Goal: Task Accomplishment & Management: Manage account settings

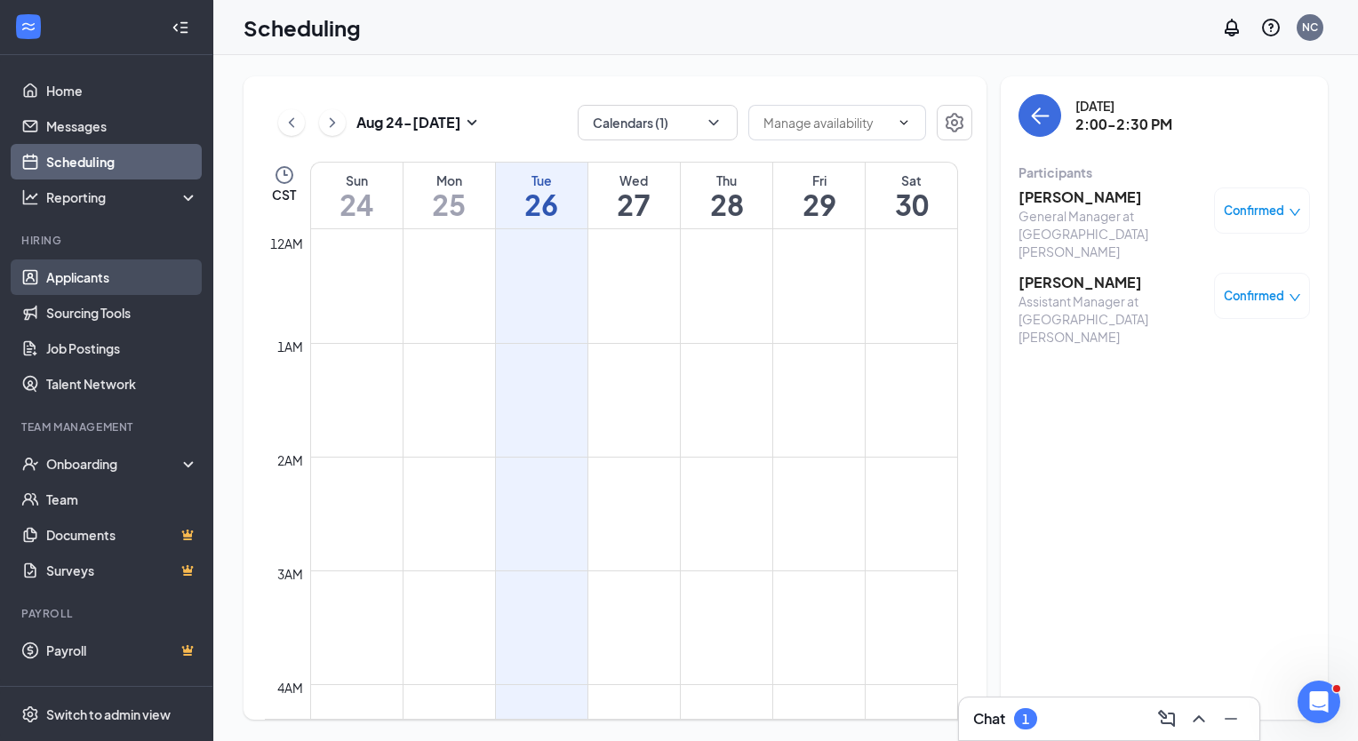
scroll to position [1507, 0]
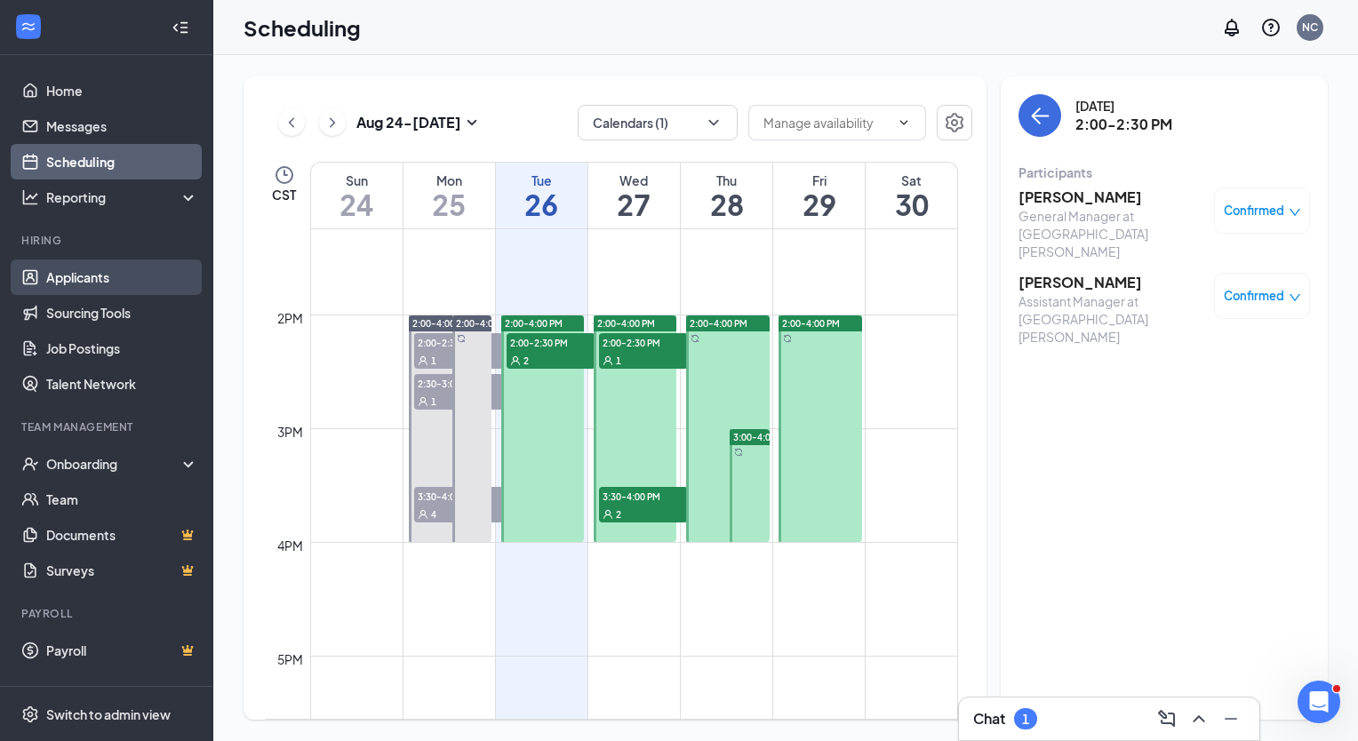
click at [99, 272] on link "Applicants" at bounding box center [122, 277] width 152 height 36
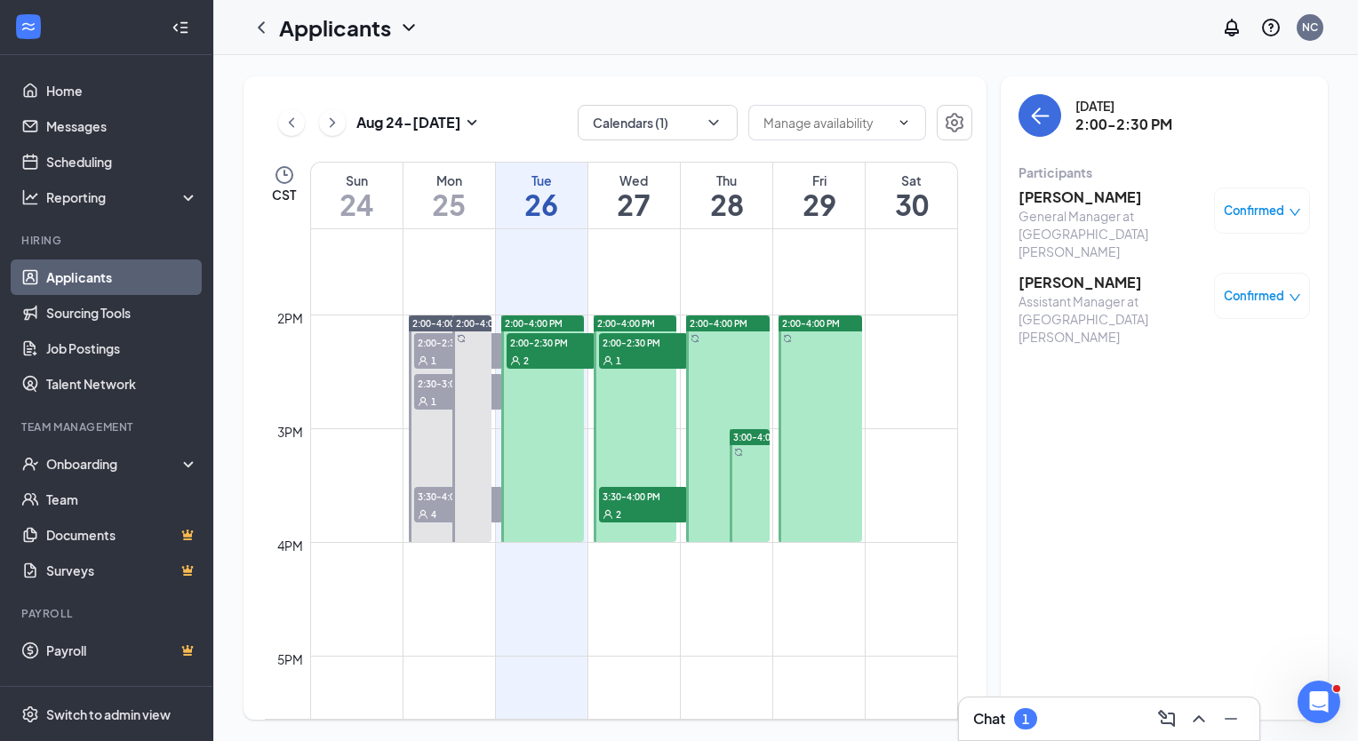
click at [99, 272] on link "Applicants" at bounding box center [122, 277] width 152 height 36
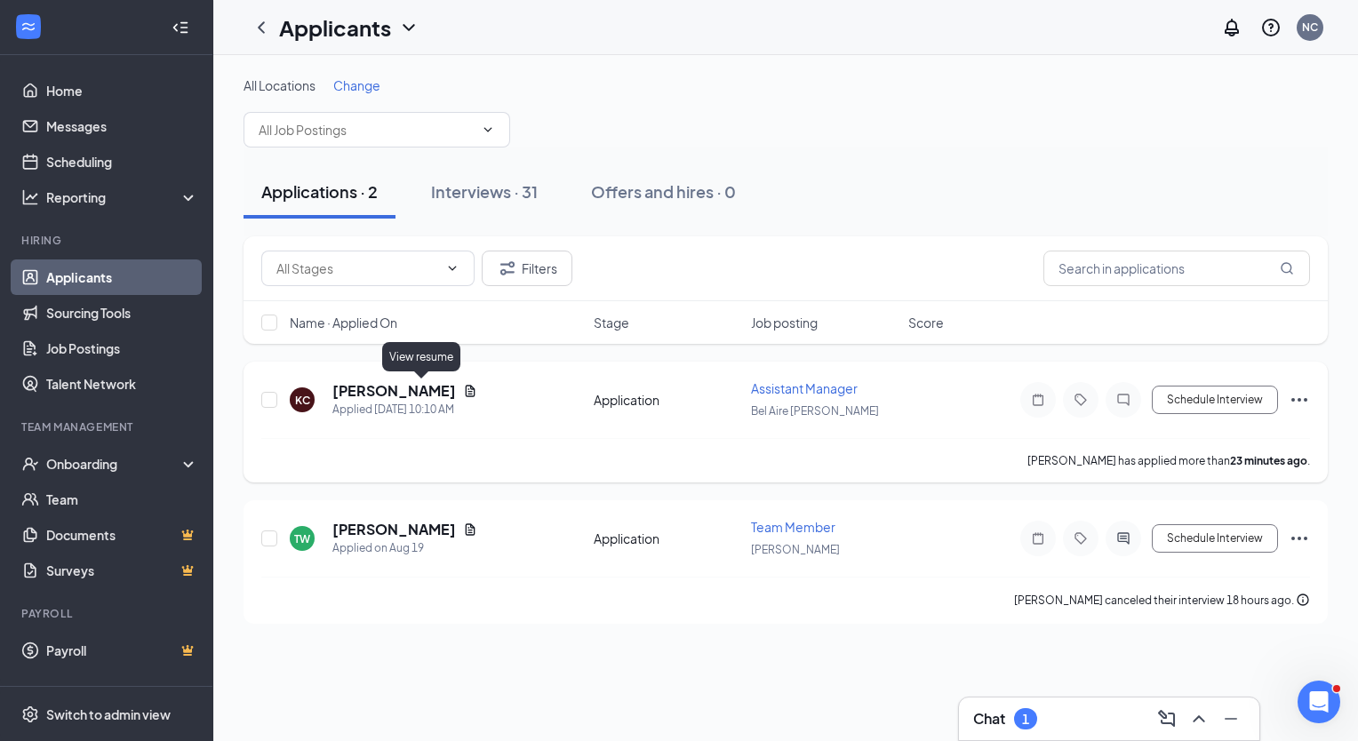
click at [466, 389] on icon "Document" at bounding box center [471, 391] width 10 height 12
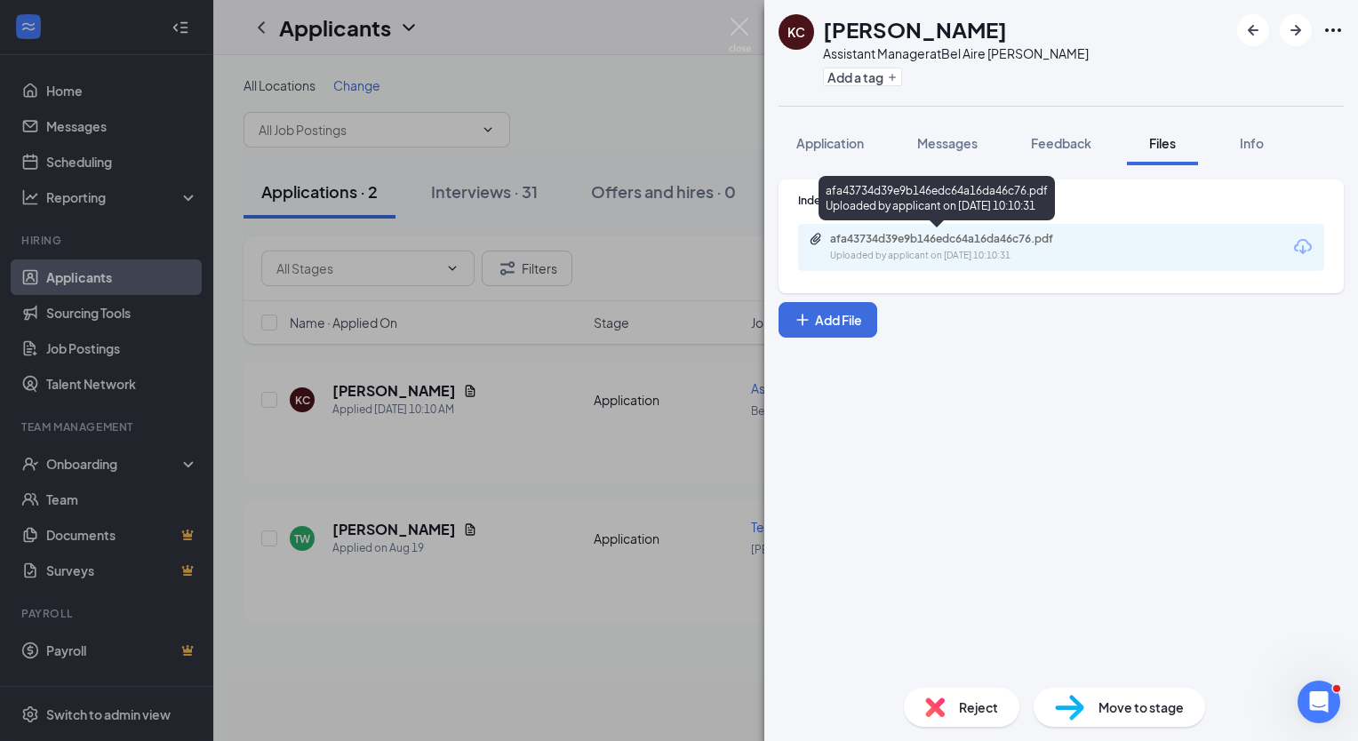
click at [957, 243] on div "afa43734d39e9b146edc64a16da46c76.pdf" at bounding box center [954, 239] width 249 height 14
click at [736, 29] on img at bounding box center [740, 35] width 22 height 35
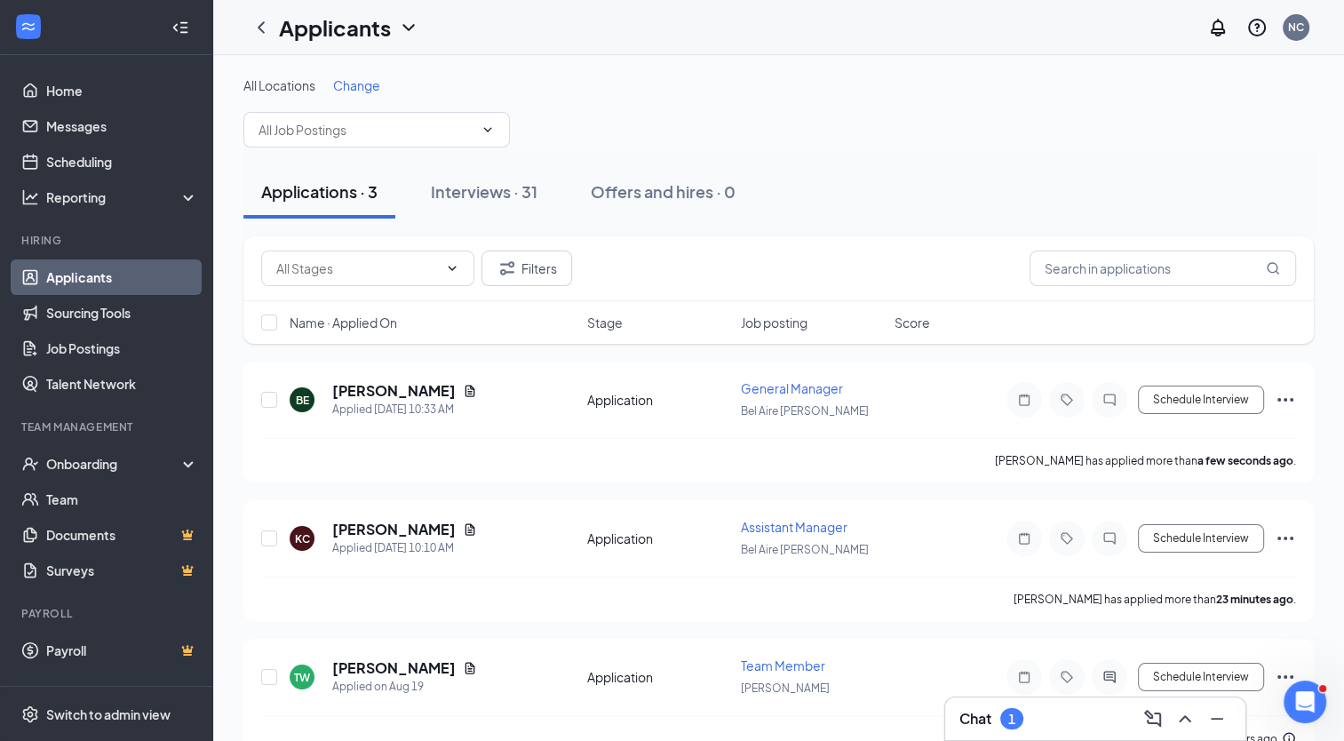
scroll to position [36, 0]
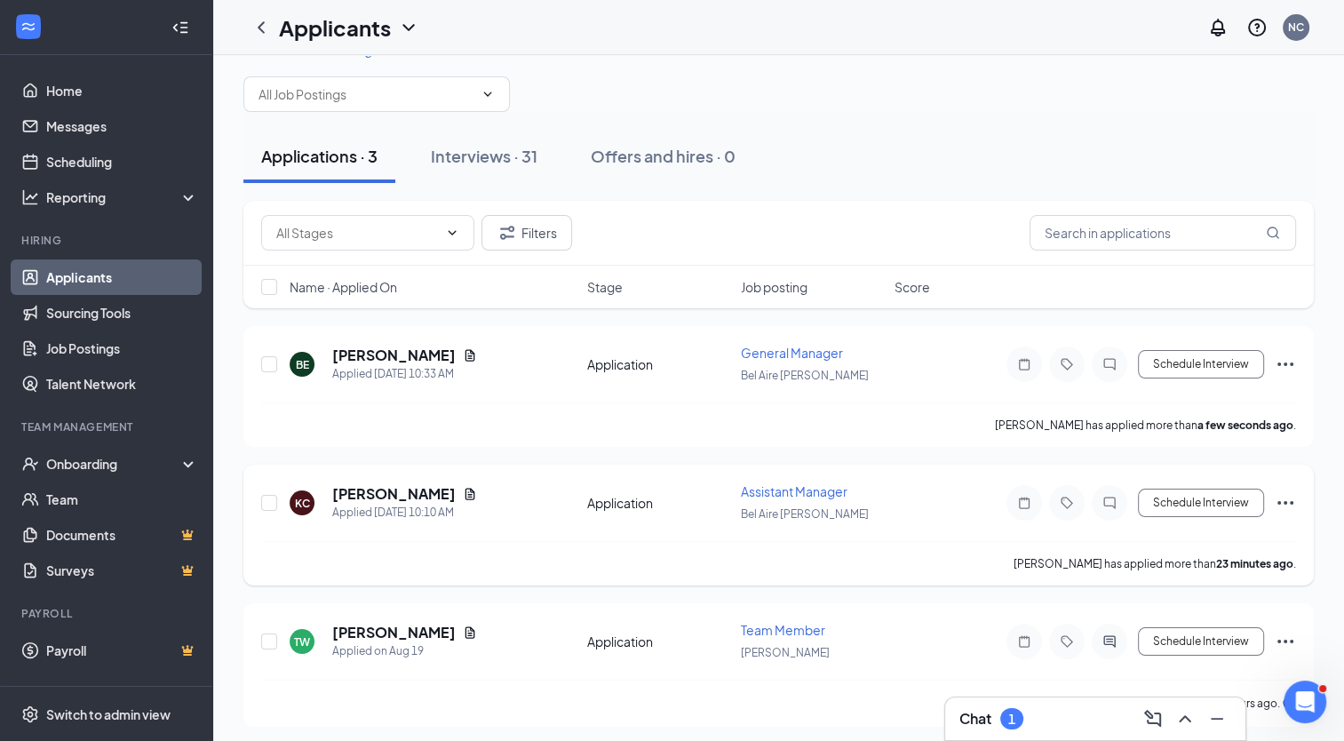
click at [1282, 499] on icon "Ellipses" at bounding box center [1285, 502] width 21 height 21
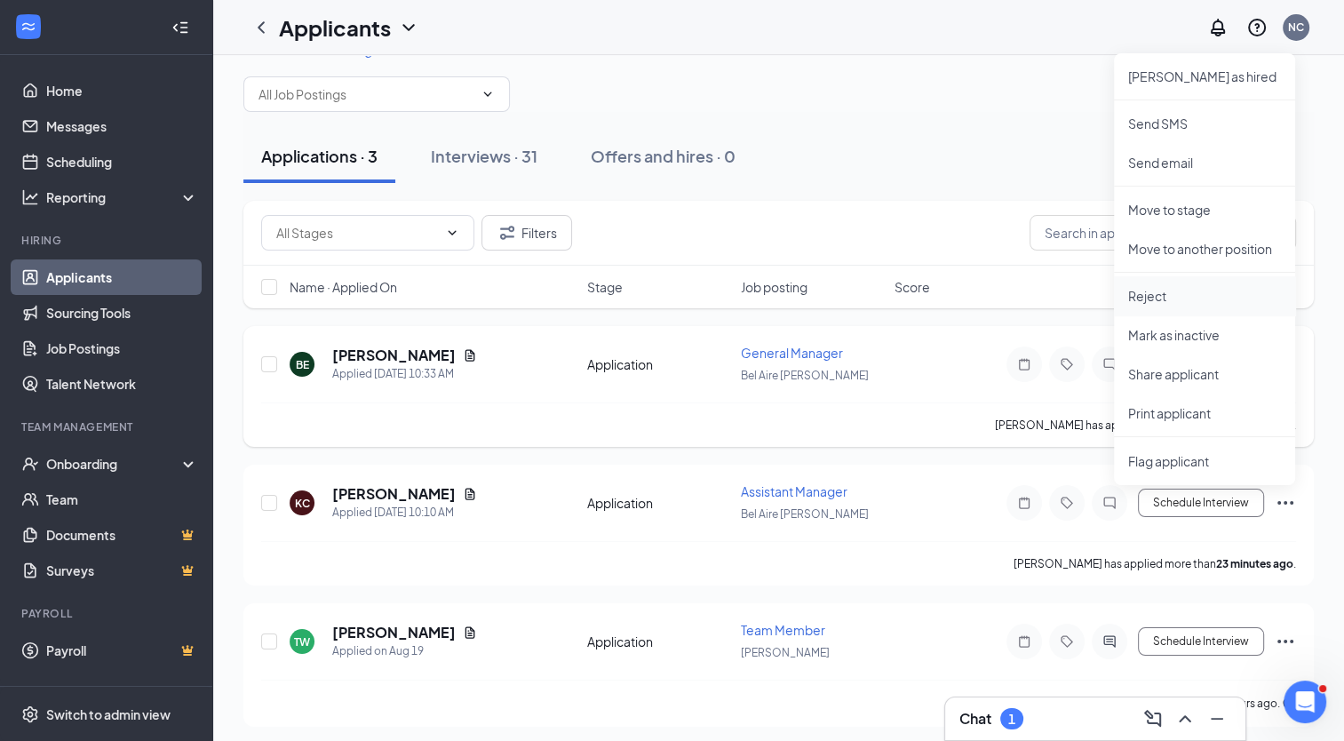
click at [1154, 290] on p "Reject" at bounding box center [1204, 296] width 153 height 18
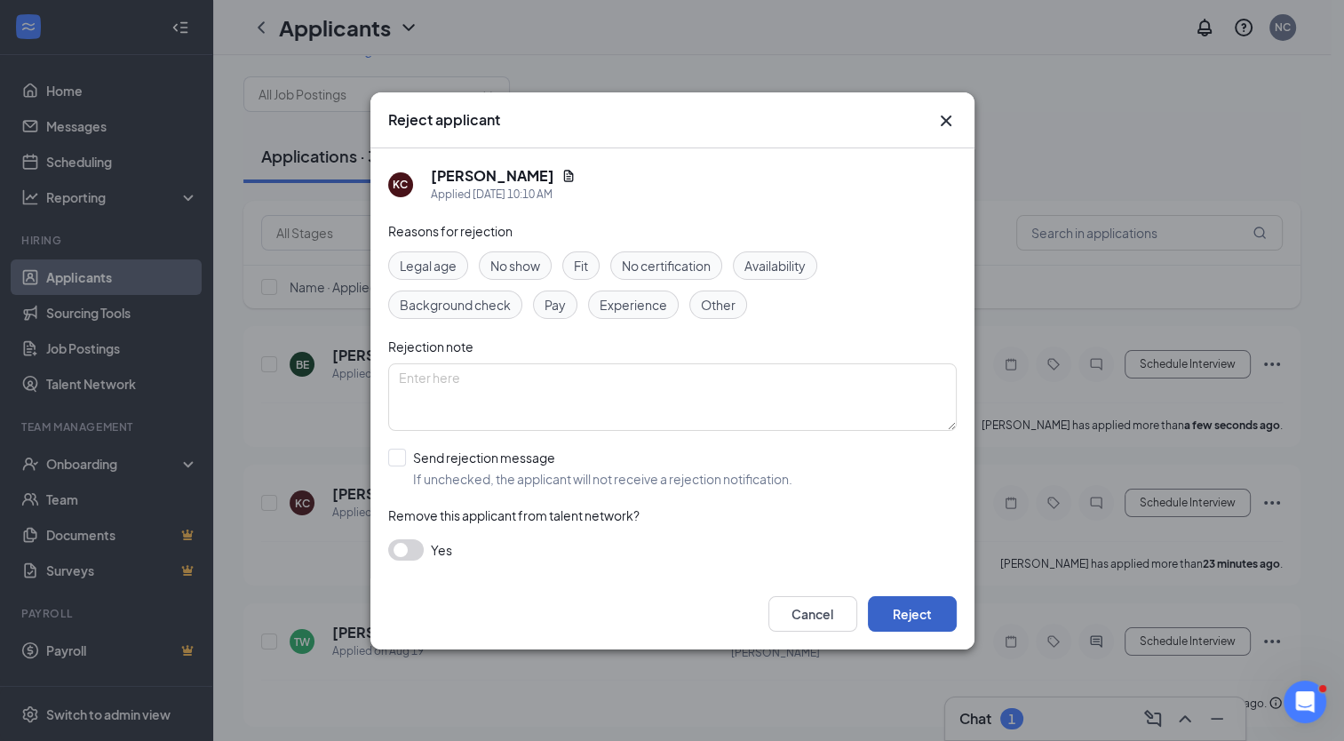
click at [910, 608] on button "Reject" at bounding box center [912, 614] width 89 height 36
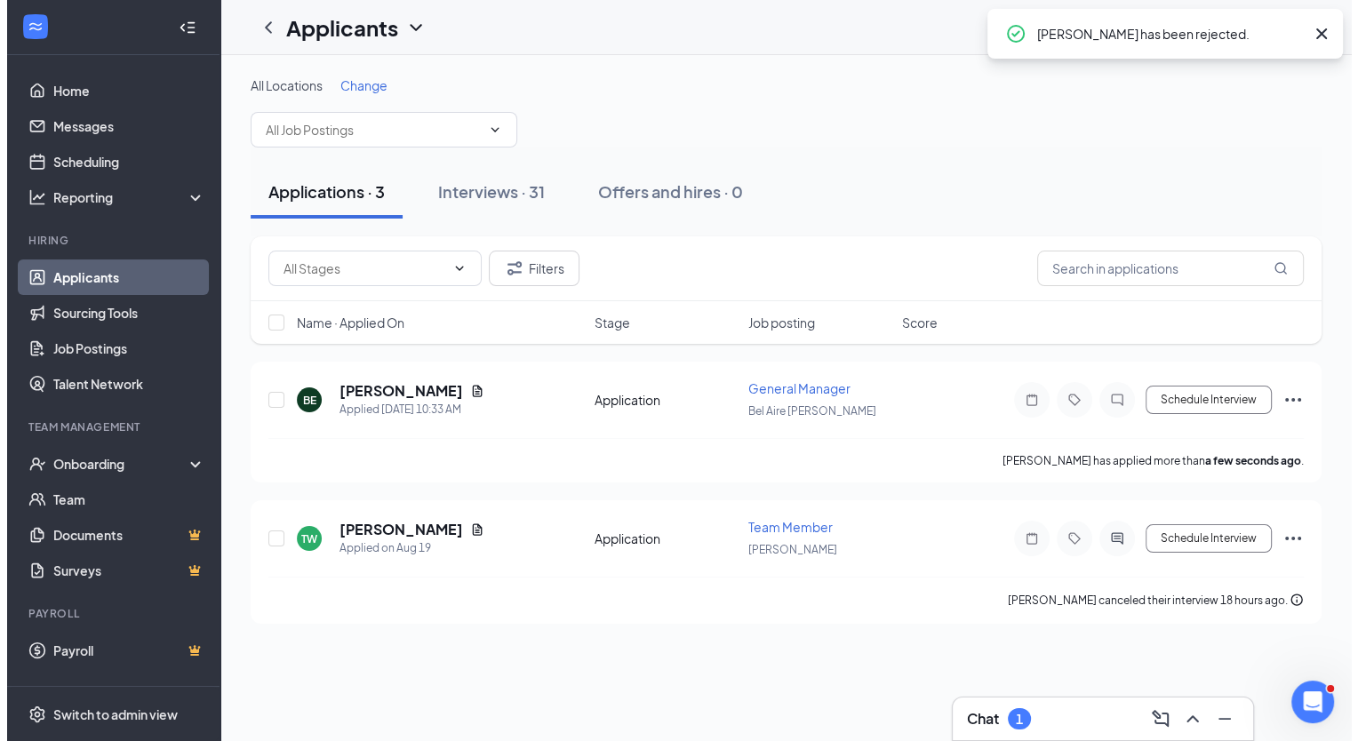
scroll to position [0, 0]
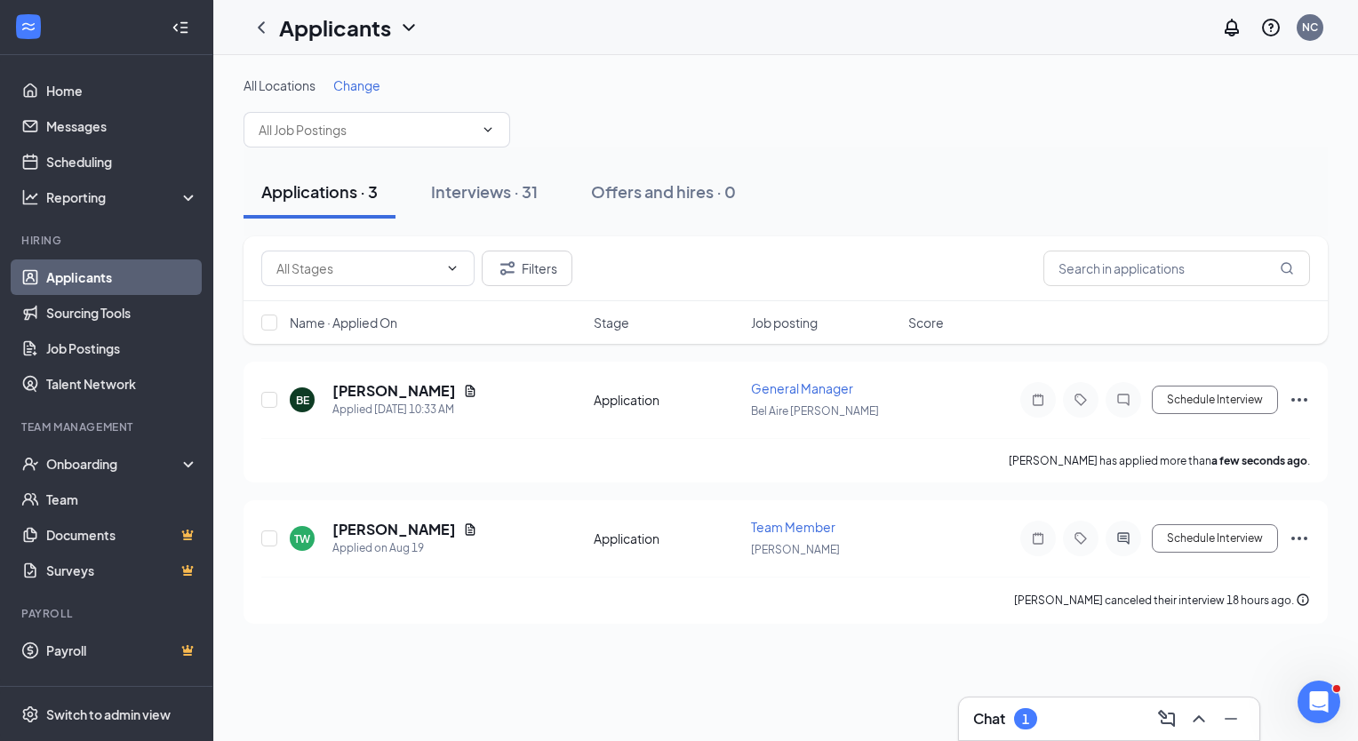
click at [1000, 715] on h3 "Chat" at bounding box center [989, 719] width 32 height 20
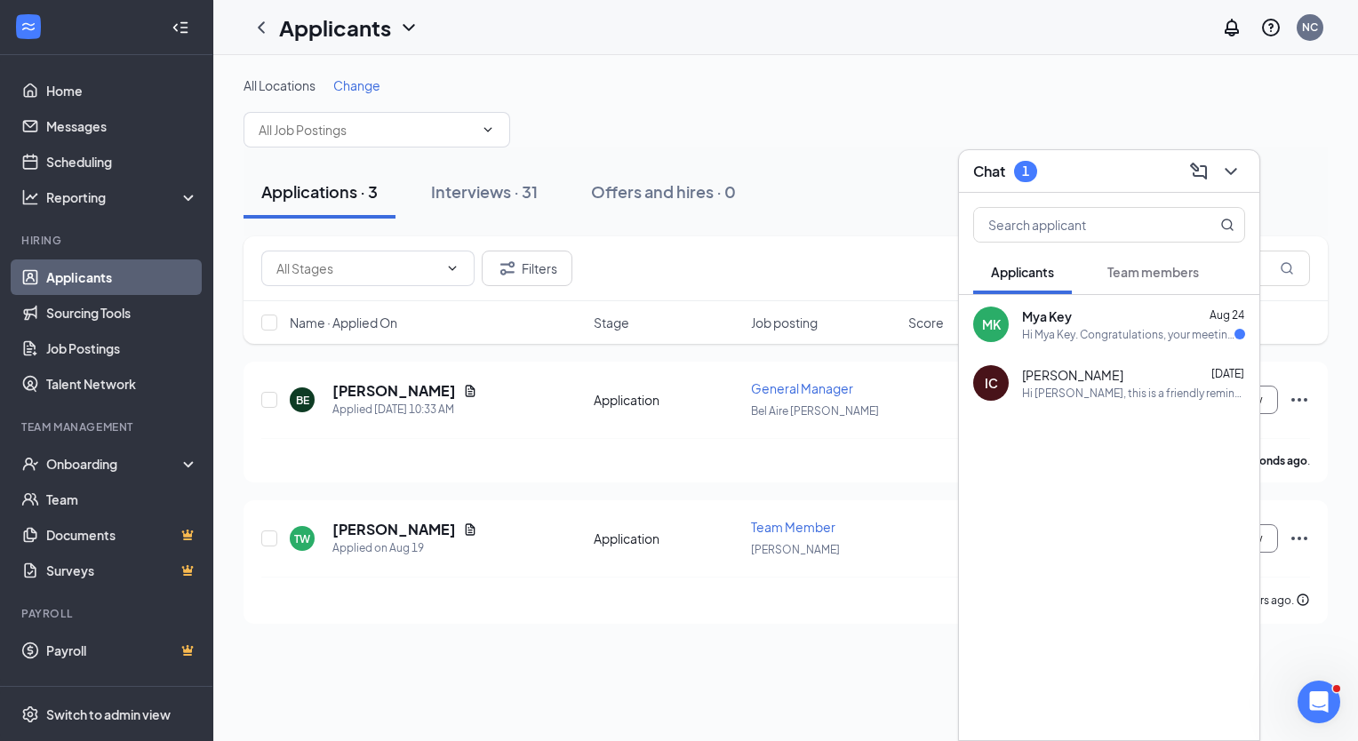
click at [1104, 329] on div "Hi Mya Key. Congratulations, your meeting with [PERSON_NAME] for Team Member at…" at bounding box center [1128, 334] width 212 height 15
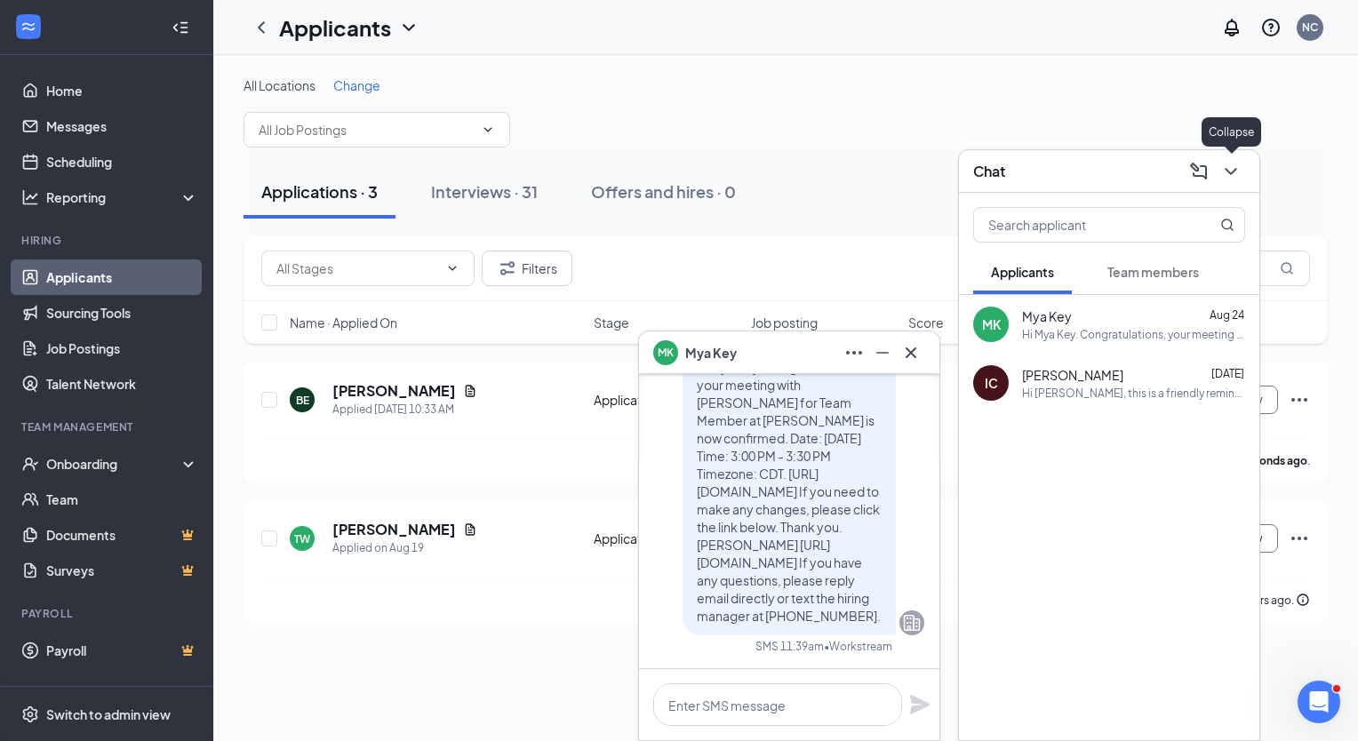
click at [1240, 165] on icon "ChevronDown" at bounding box center [1230, 171] width 21 height 21
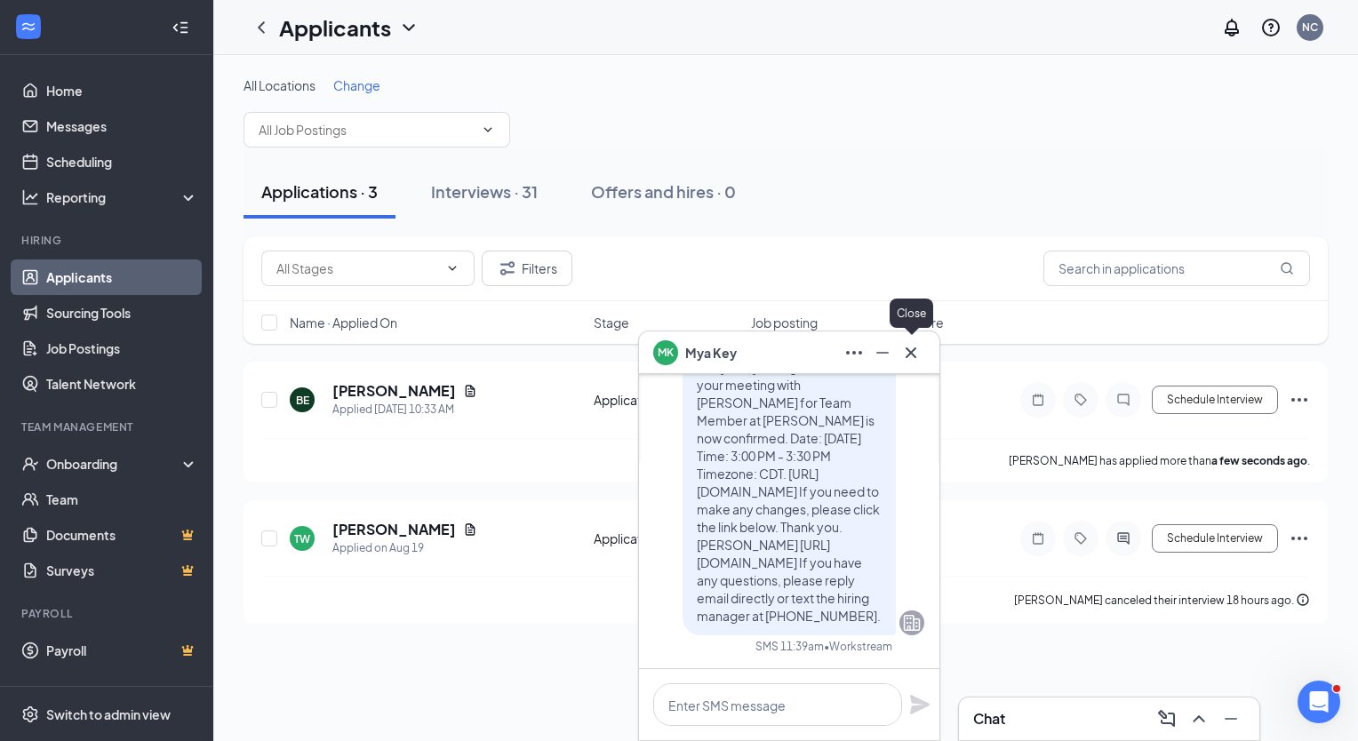
click at [917, 343] on icon "Cross" at bounding box center [910, 352] width 21 height 21
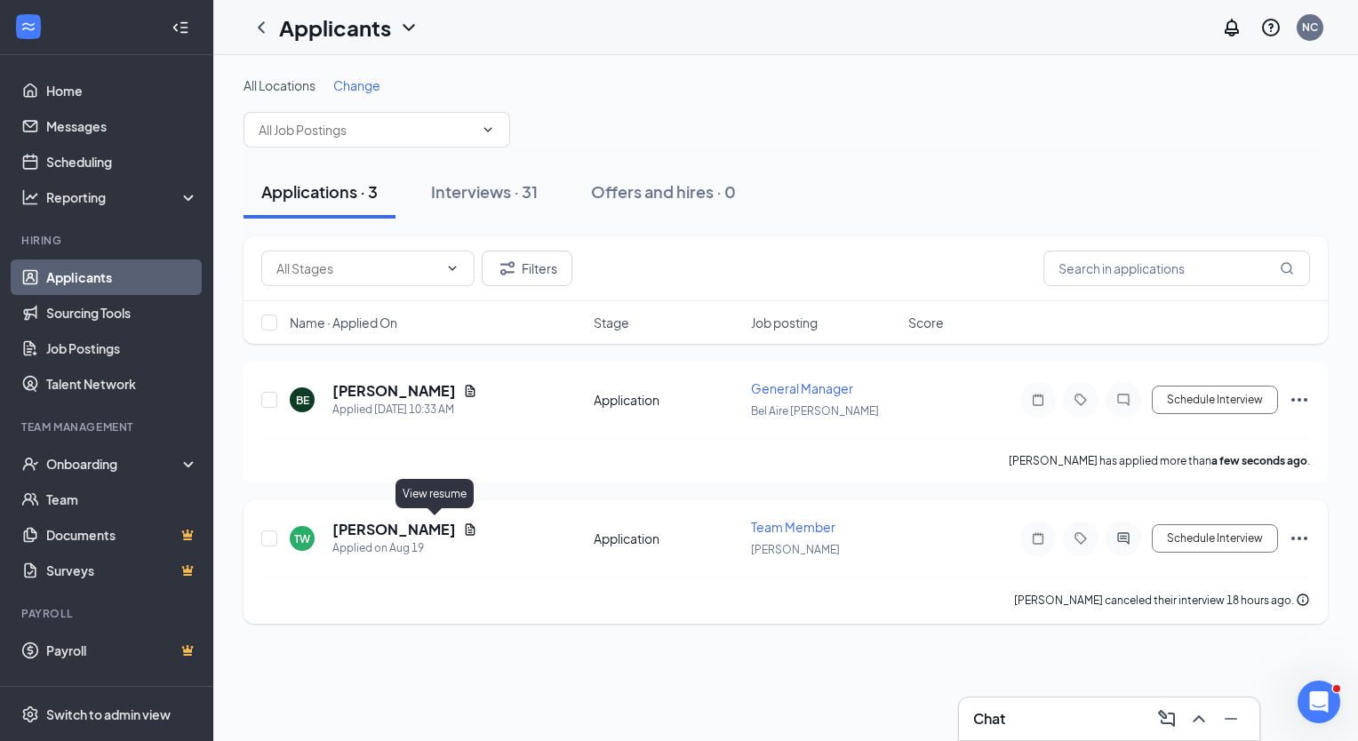
click at [463, 524] on icon "Document" at bounding box center [470, 529] width 14 height 14
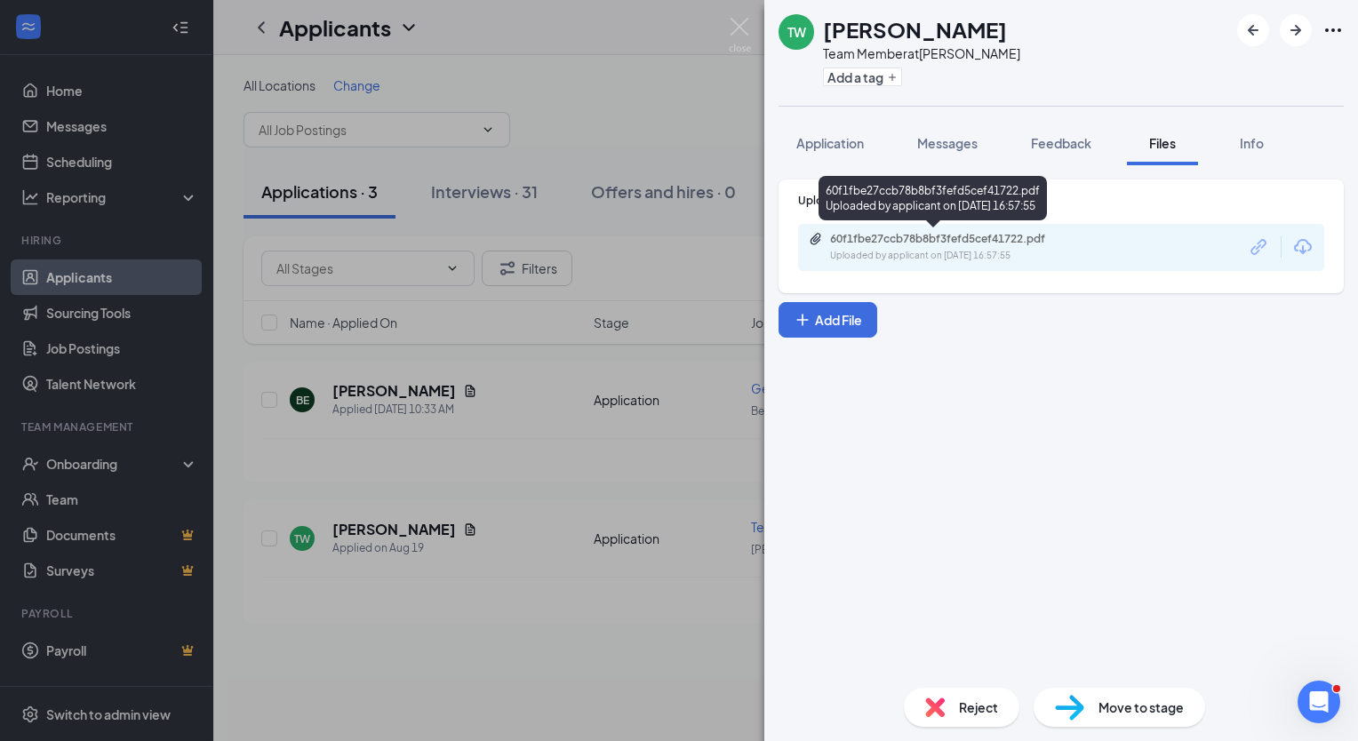
click at [955, 258] on div "Uploaded by applicant on Aug 19, 2025 at 16:57:55" at bounding box center [963, 256] width 267 height 14
click at [738, 27] on img at bounding box center [740, 35] width 22 height 35
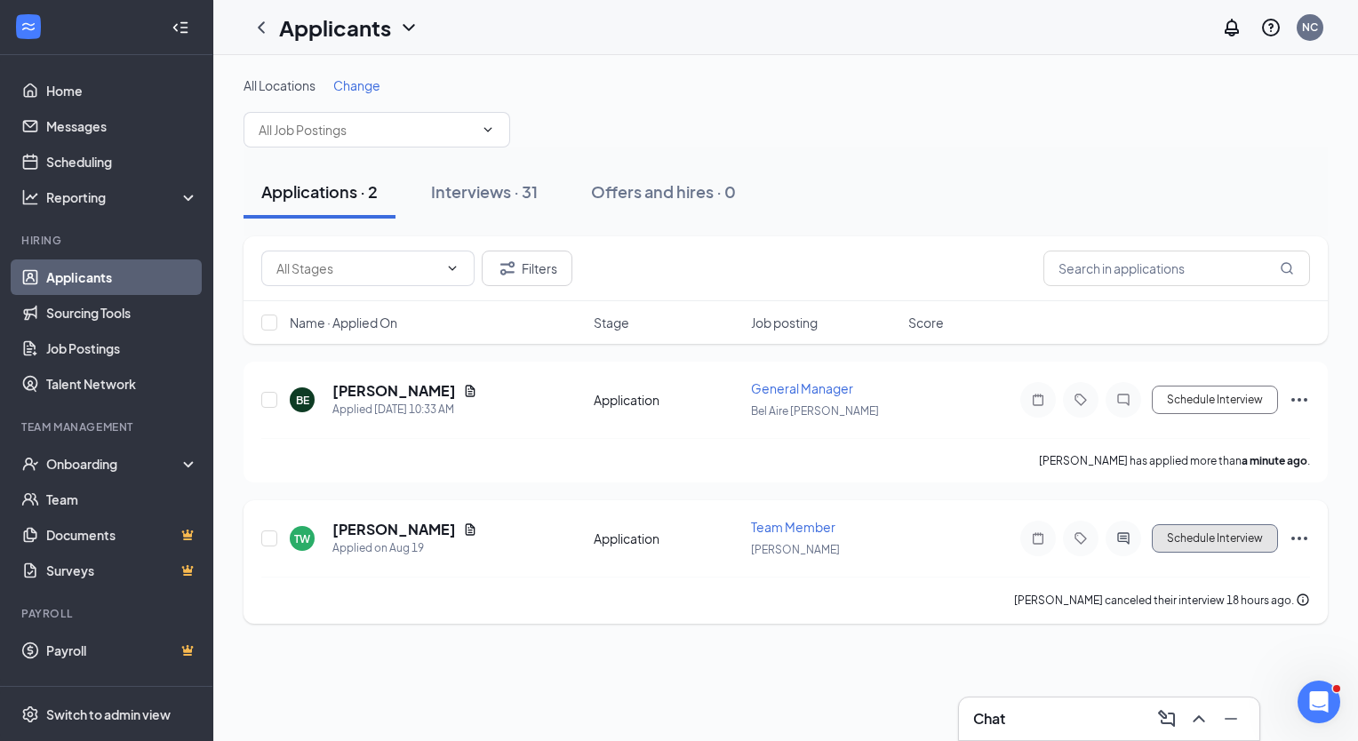
click at [1198, 536] on button "Schedule Interview" at bounding box center [1214, 538] width 126 height 28
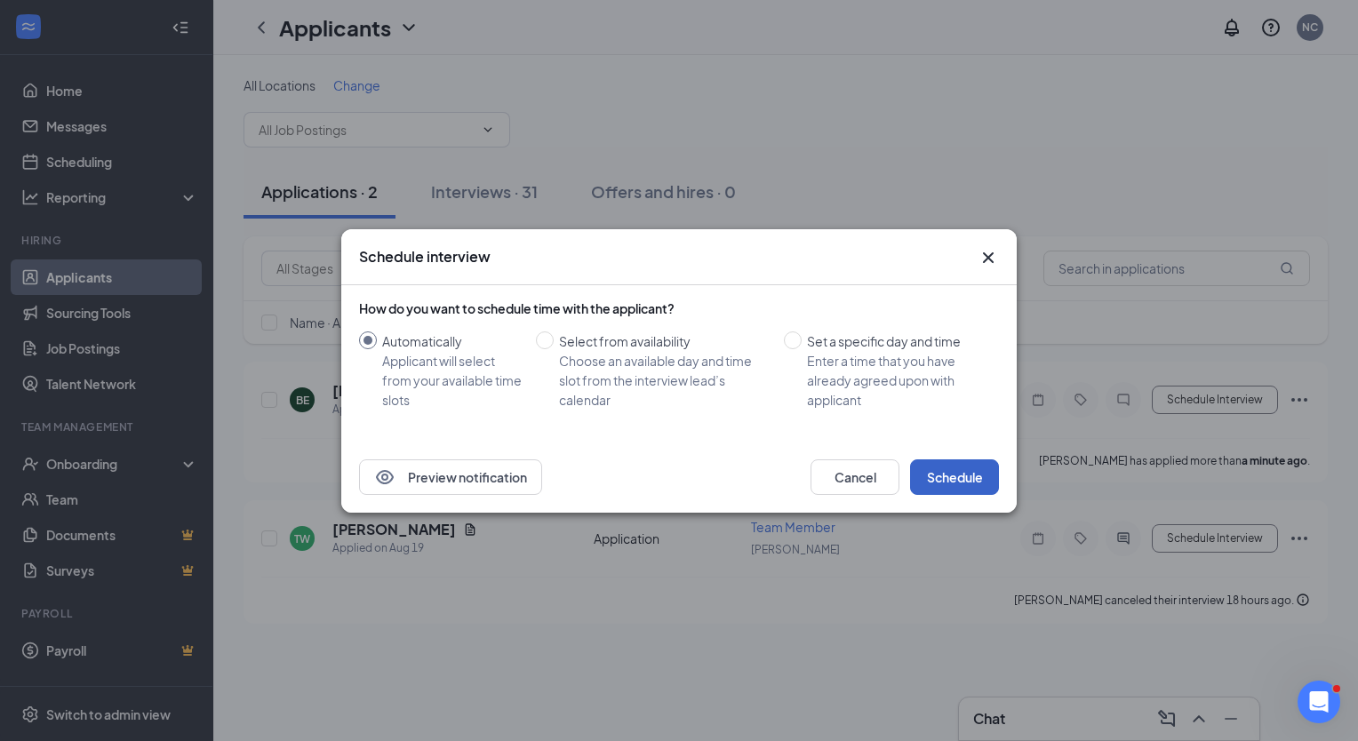
click at [964, 480] on button "Schedule" at bounding box center [954, 477] width 89 height 36
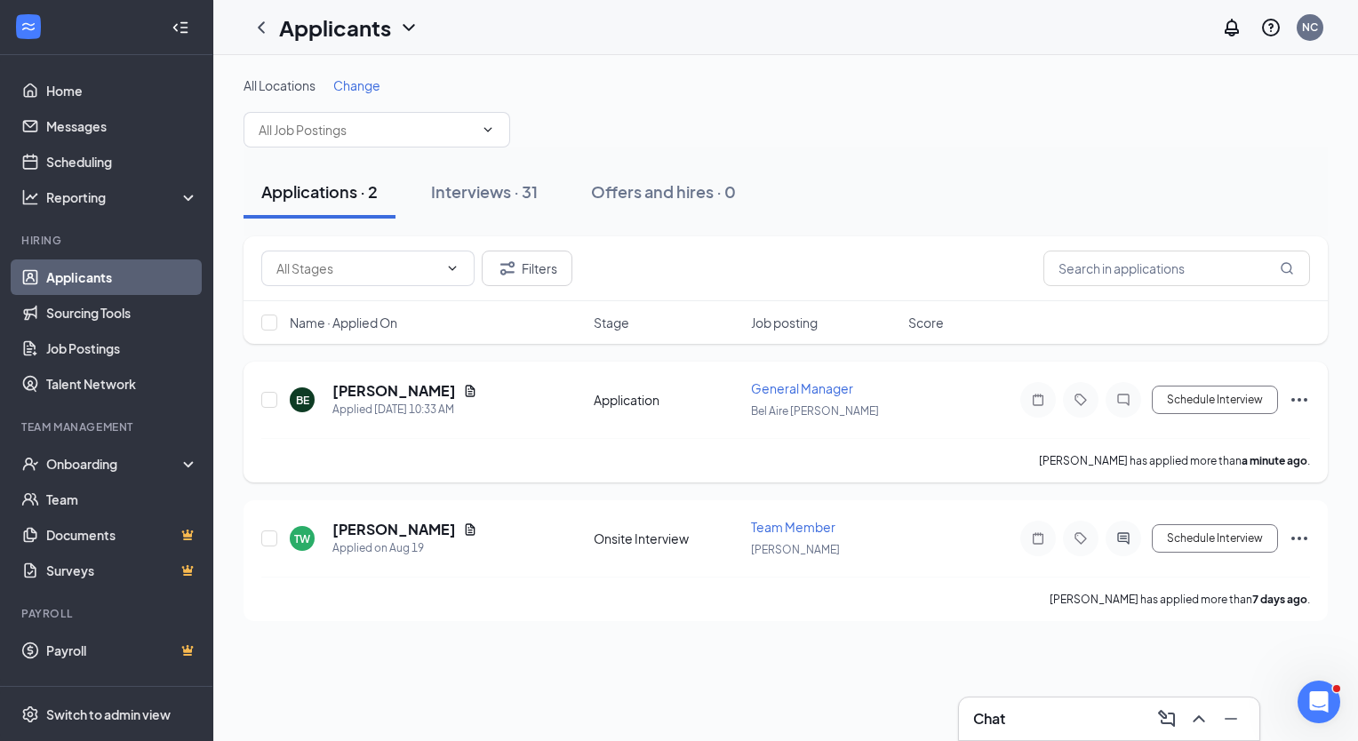
drag, startPoint x: 1201, startPoint y: 402, endPoint x: 487, endPoint y: 399, distance: 714.3
click at [477, 399] on div "Brahim El hamdaoui Applied Today 10:33 AM" at bounding box center [404, 399] width 145 height 37
drag, startPoint x: 487, startPoint y: 399, endPoint x: 486, endPoint y: 388, distance: 10.7
click at [477, 388] on icon "Document" at bounding box center [470, 391] width 14 height 14
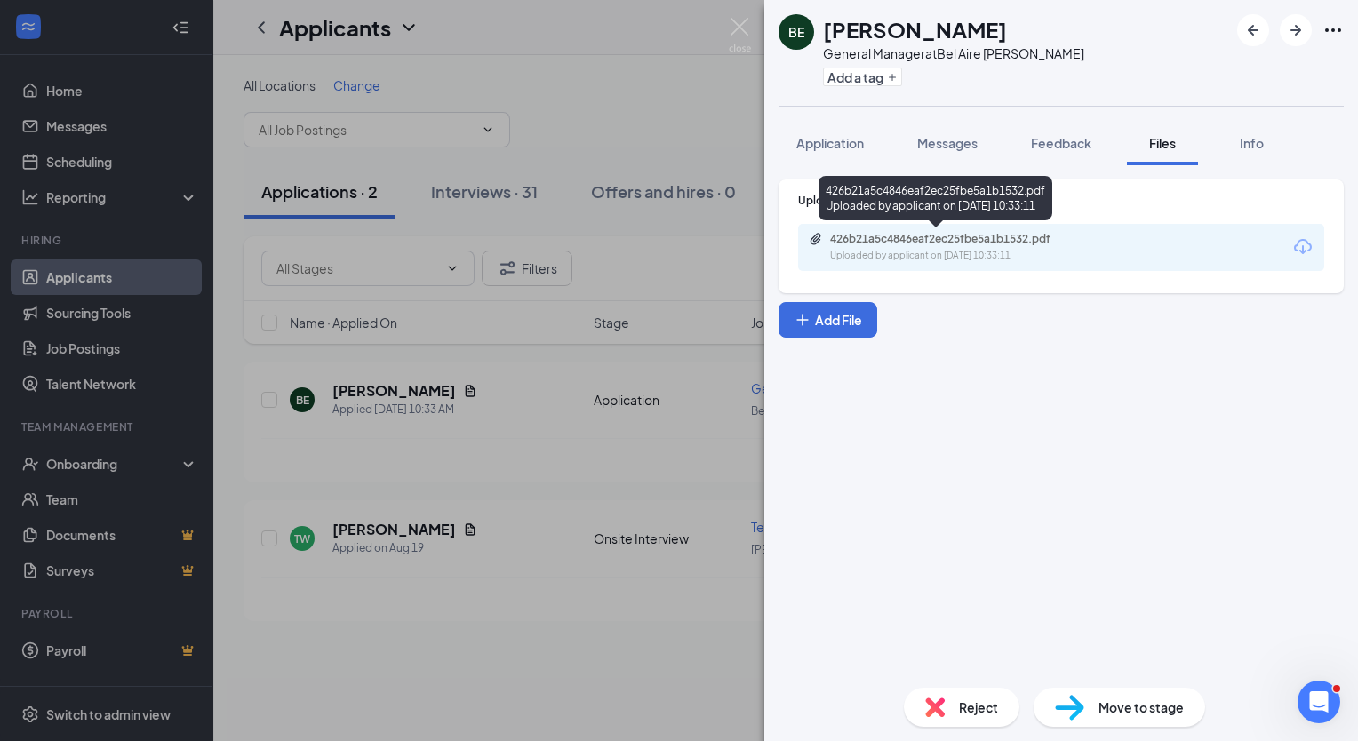
click at [920, 244] on div "426b21a5c4846eaf2ec25fbe5a1b1532.pdf" at bounding box center [954, 239] width 249 height 14
click at [746, 30] on img at bounding box center [740, 35] width 22 height 35
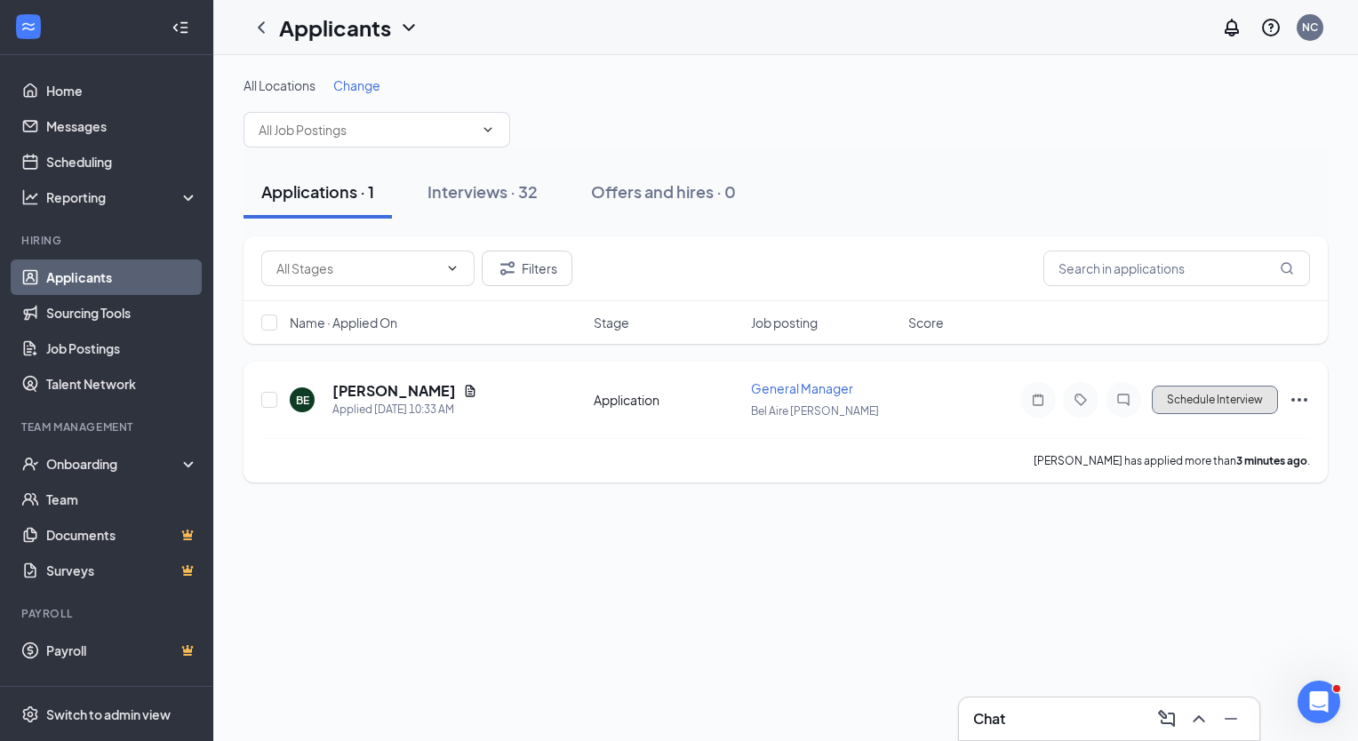
click at [1201, 401] on button "Schedule Interview" at bounding box center [1214, 400] width 126 height 28
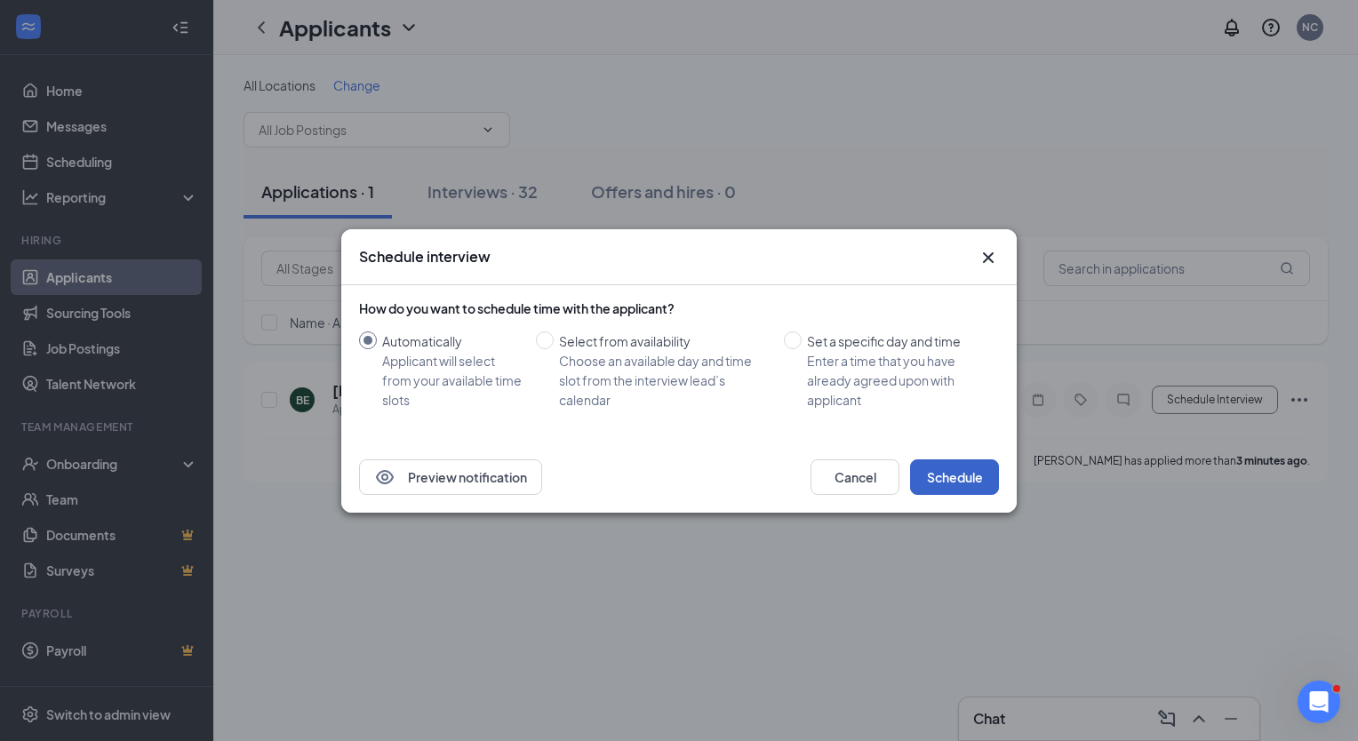
click at [955, 482] on button "Schedule" at bounding box center [954, 477] width 89 height 36
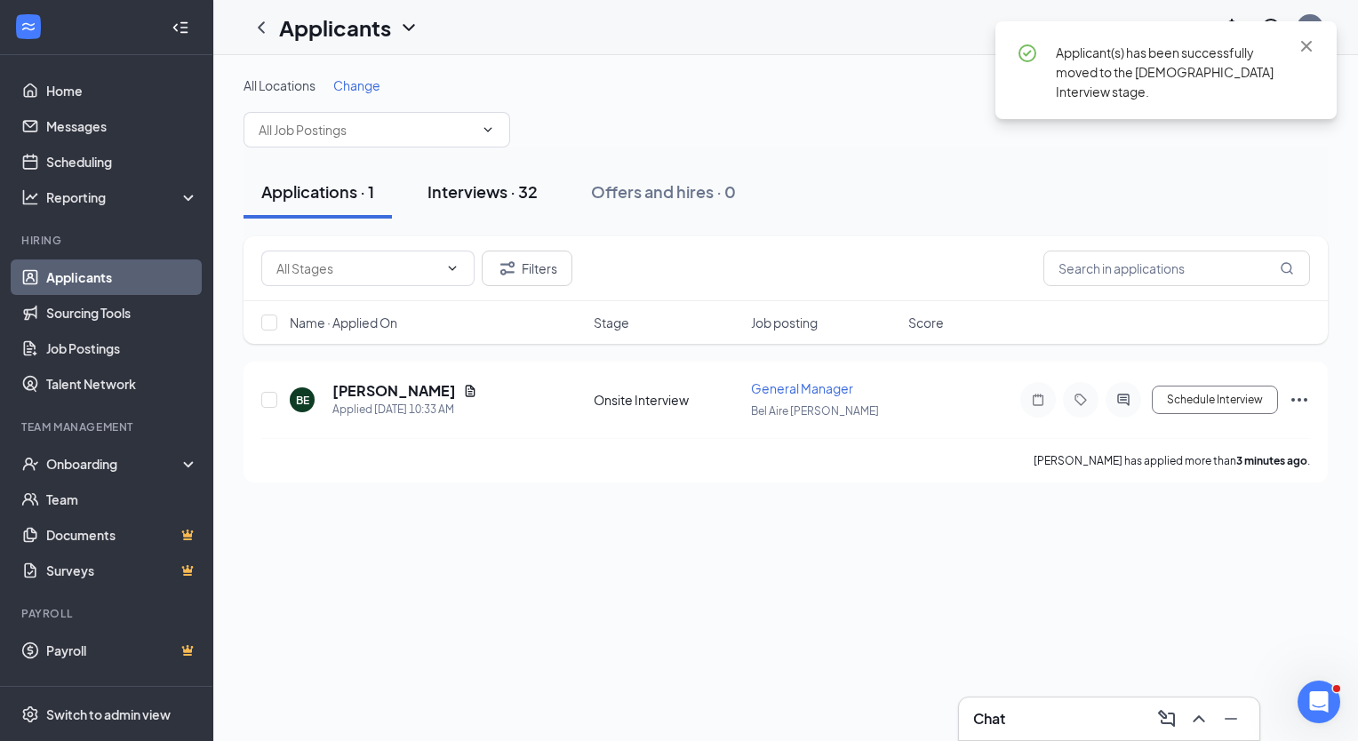
click at [470, 197] on div "Interviews · 32" at bounding box center [482, 191] width 110 height 22
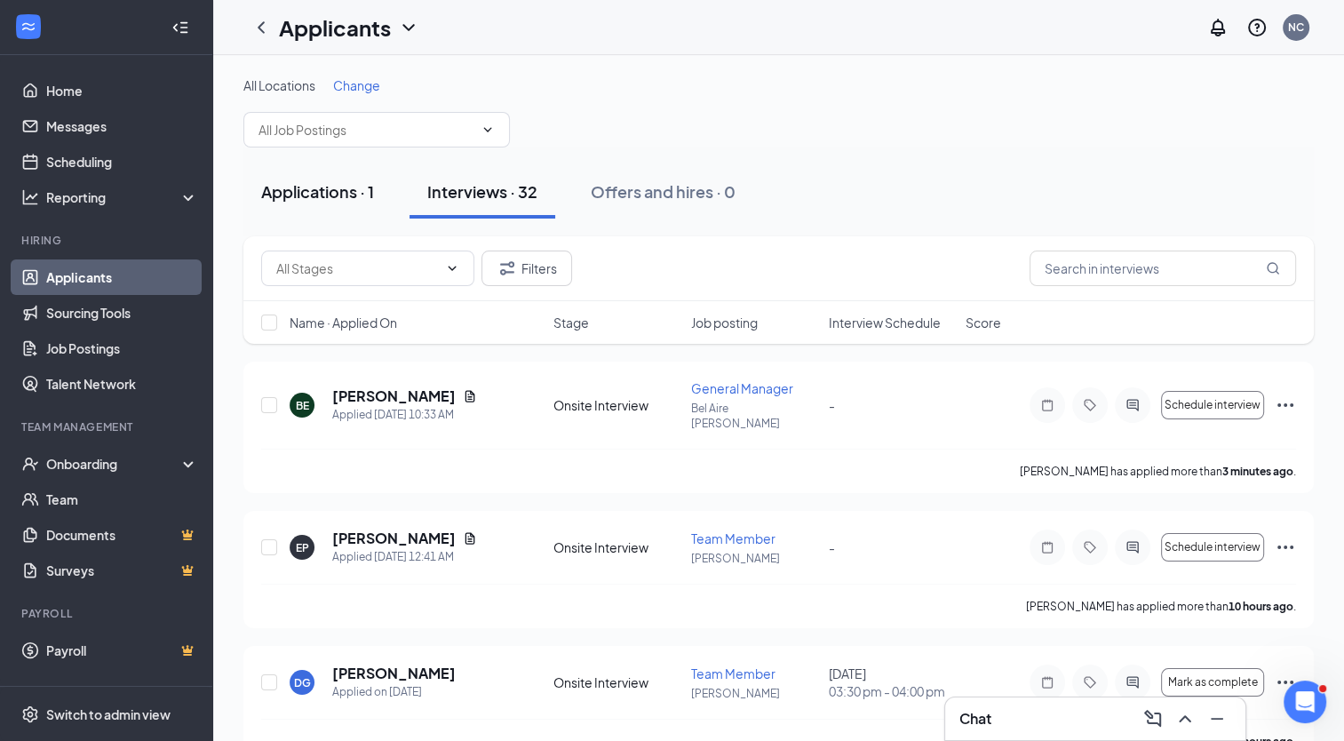
click at [334, 196] on div "Applications · 1" at bounding box center [317, 191] width 113 height 22
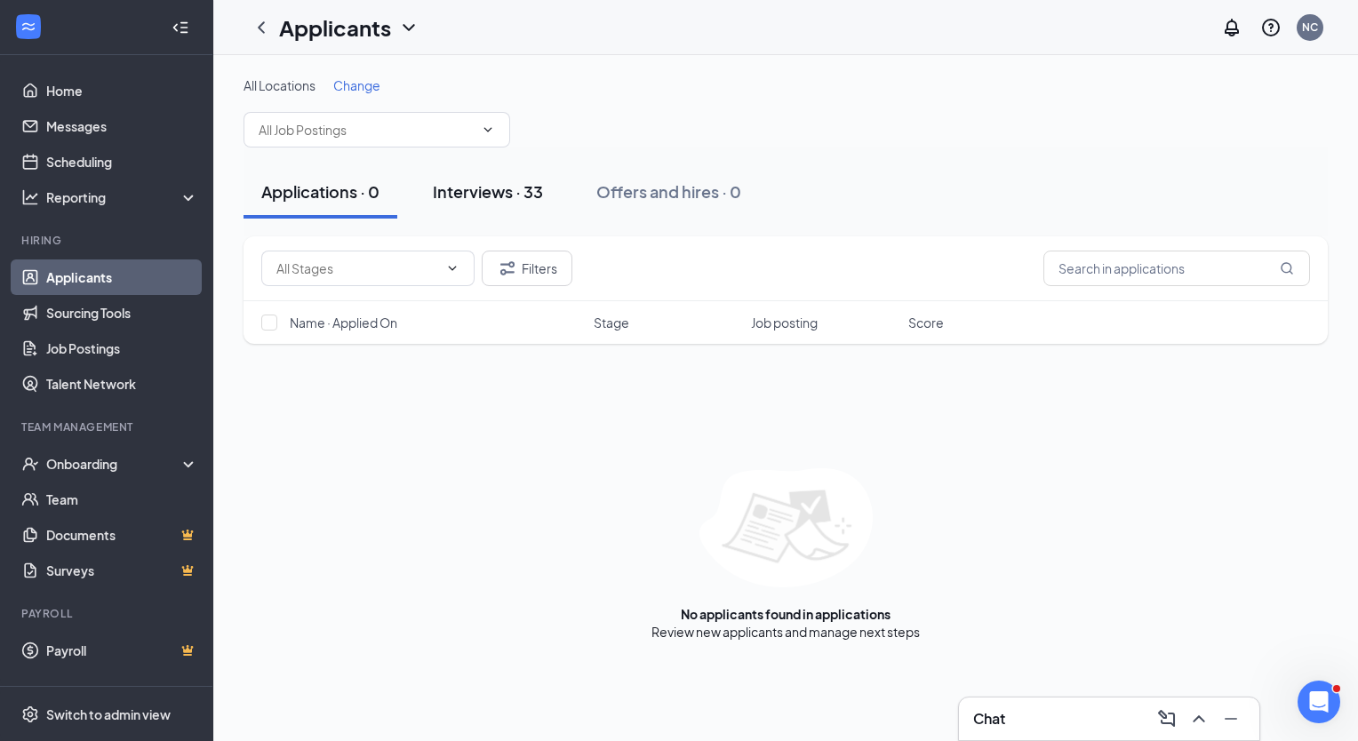
click at [512, 188] on div "Interviews · 33" at bounding box center [488, 191] width 110 height 22
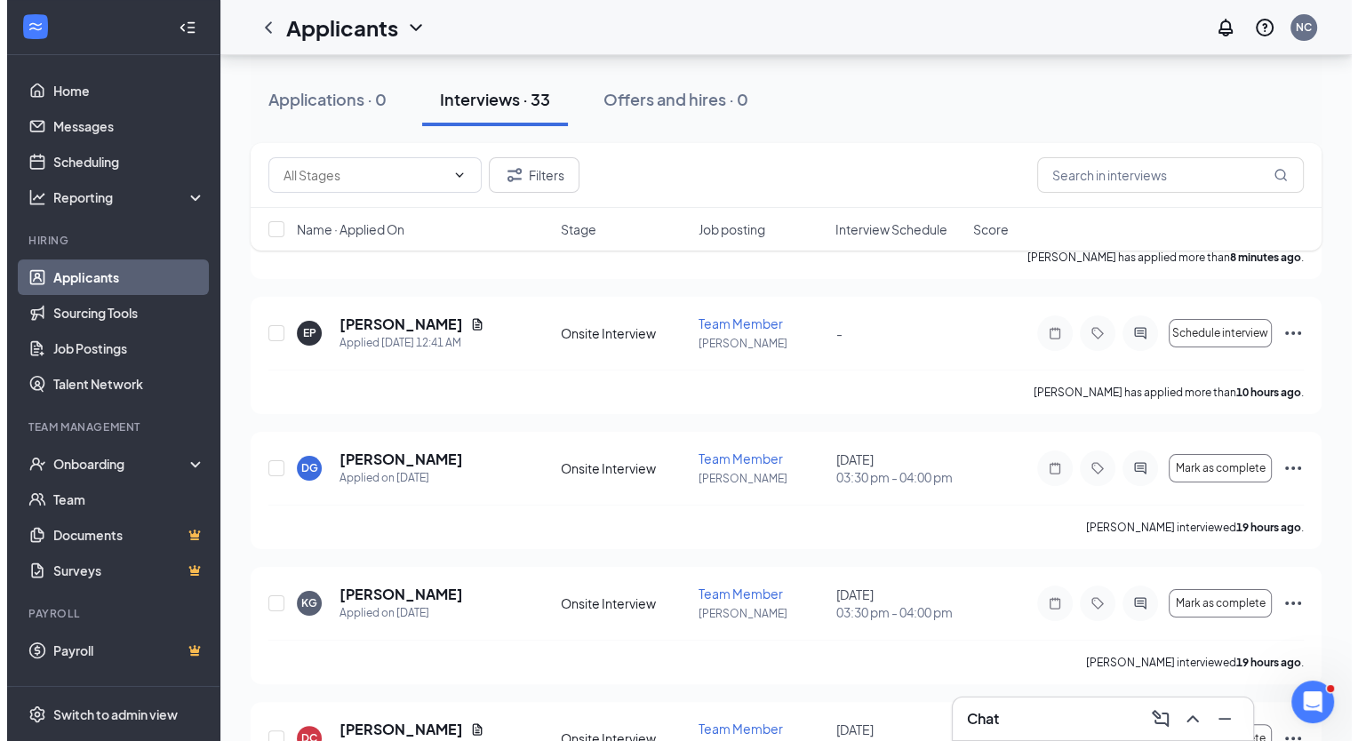
scroll to position [205, 0]
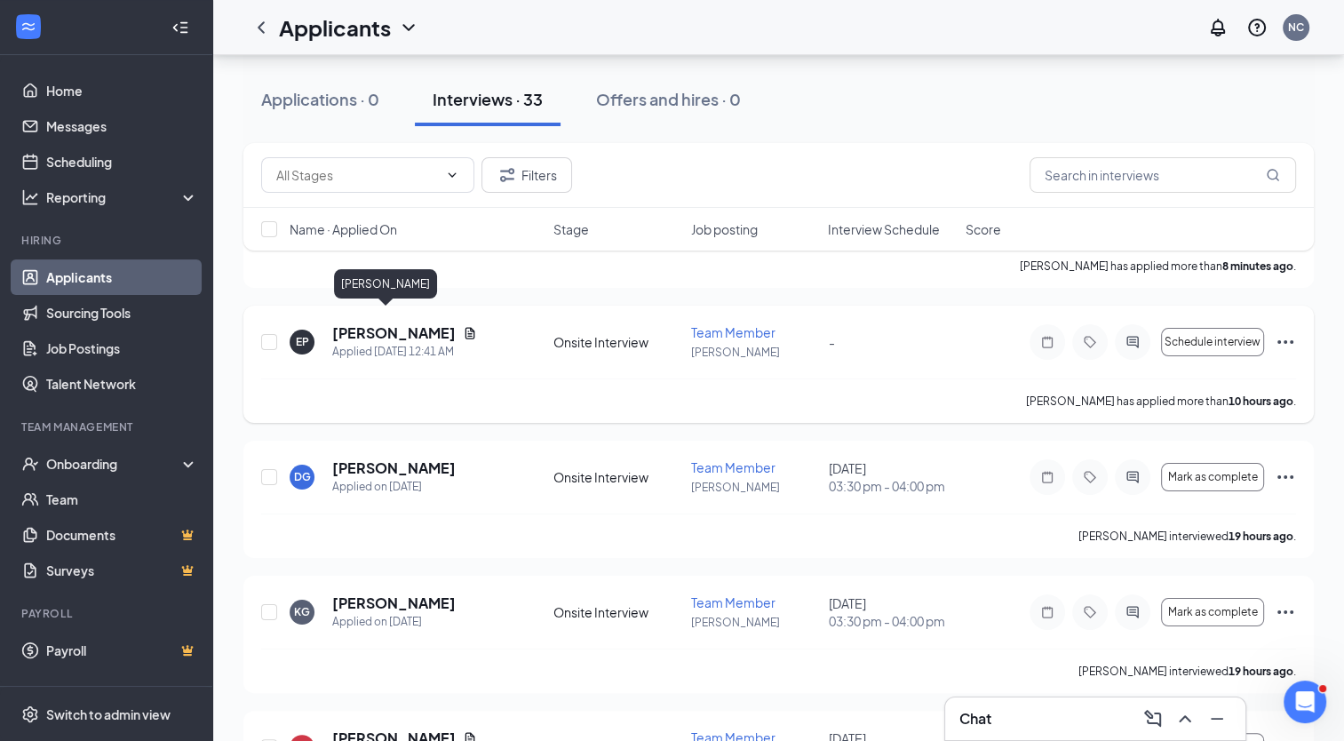
click at [370, 323] on h5 "[PERSON_NAME]" at bounding box center [393, 333] width 123 height 20
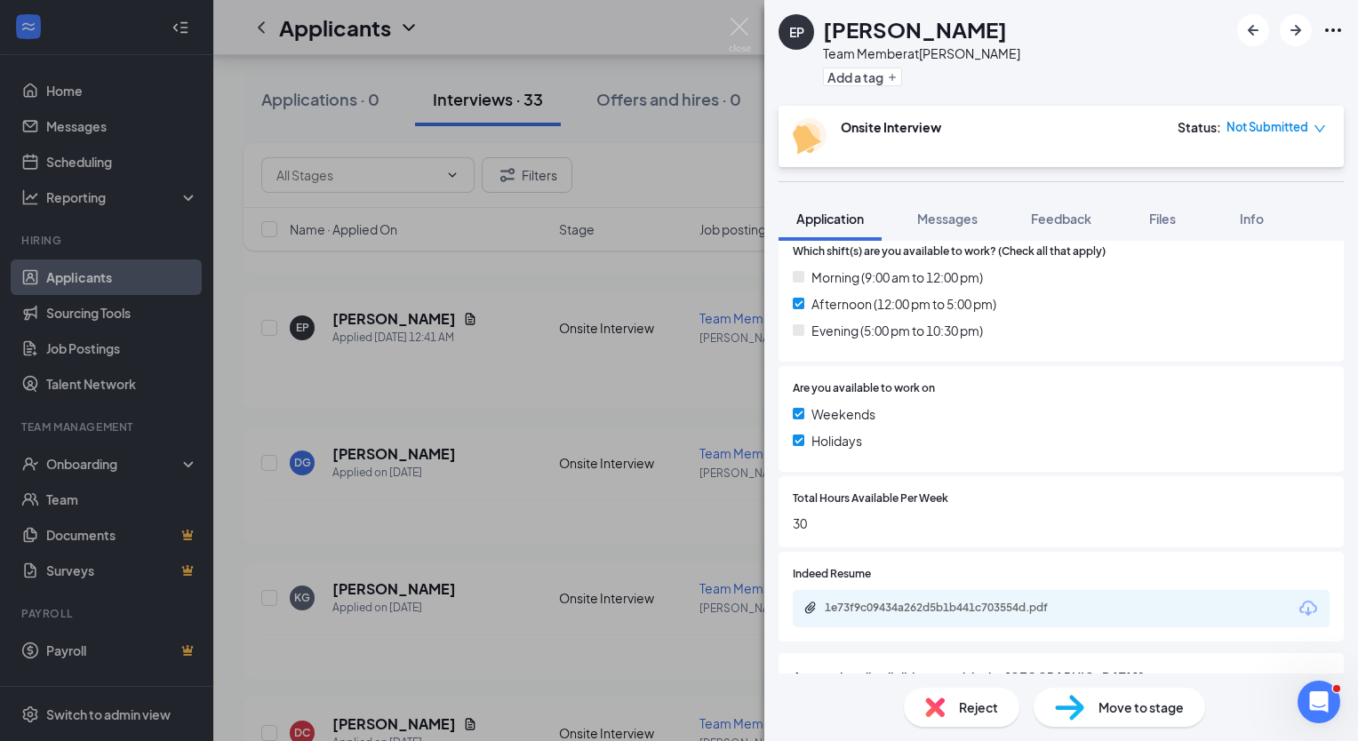
scroll to position [611, 0]
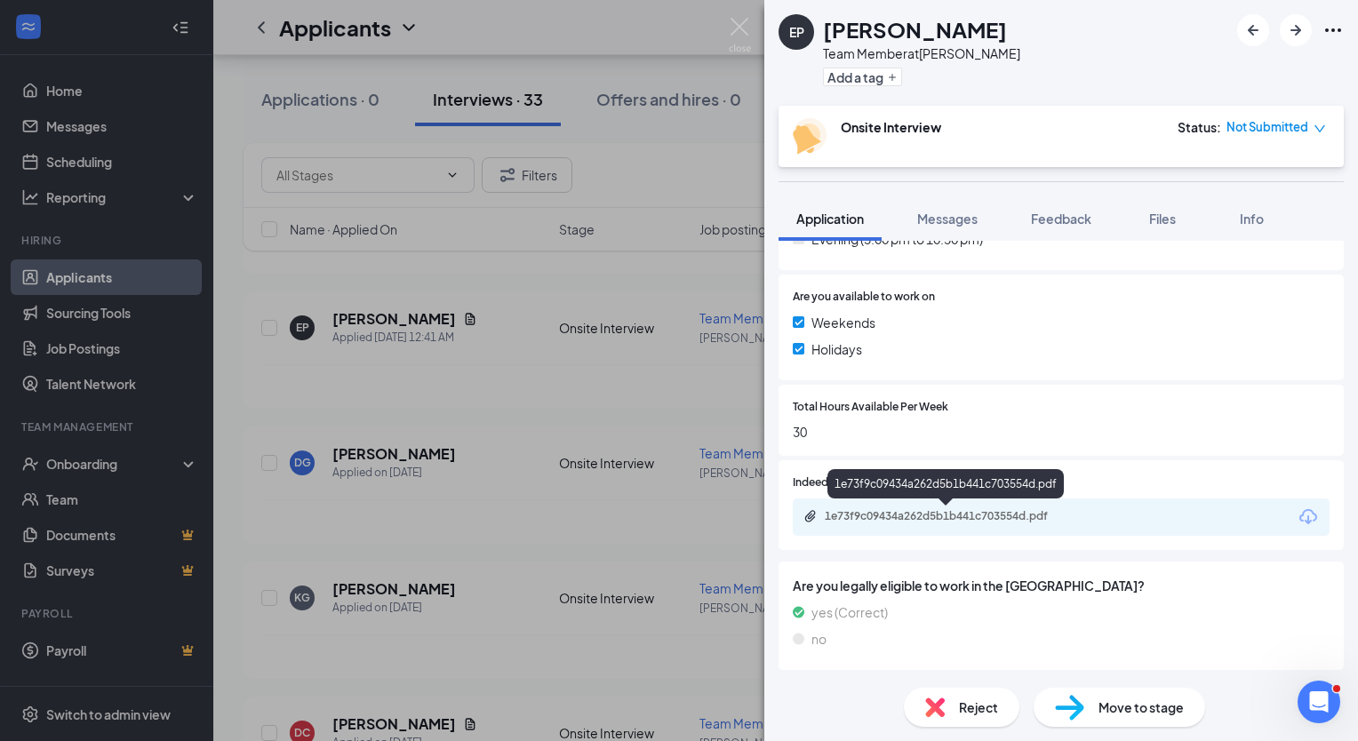
click at [949, 514] on div "1e73f9c09434a262d5b1b441c703554d.pdf" at bounding box center [948, 516] width 249 height 14
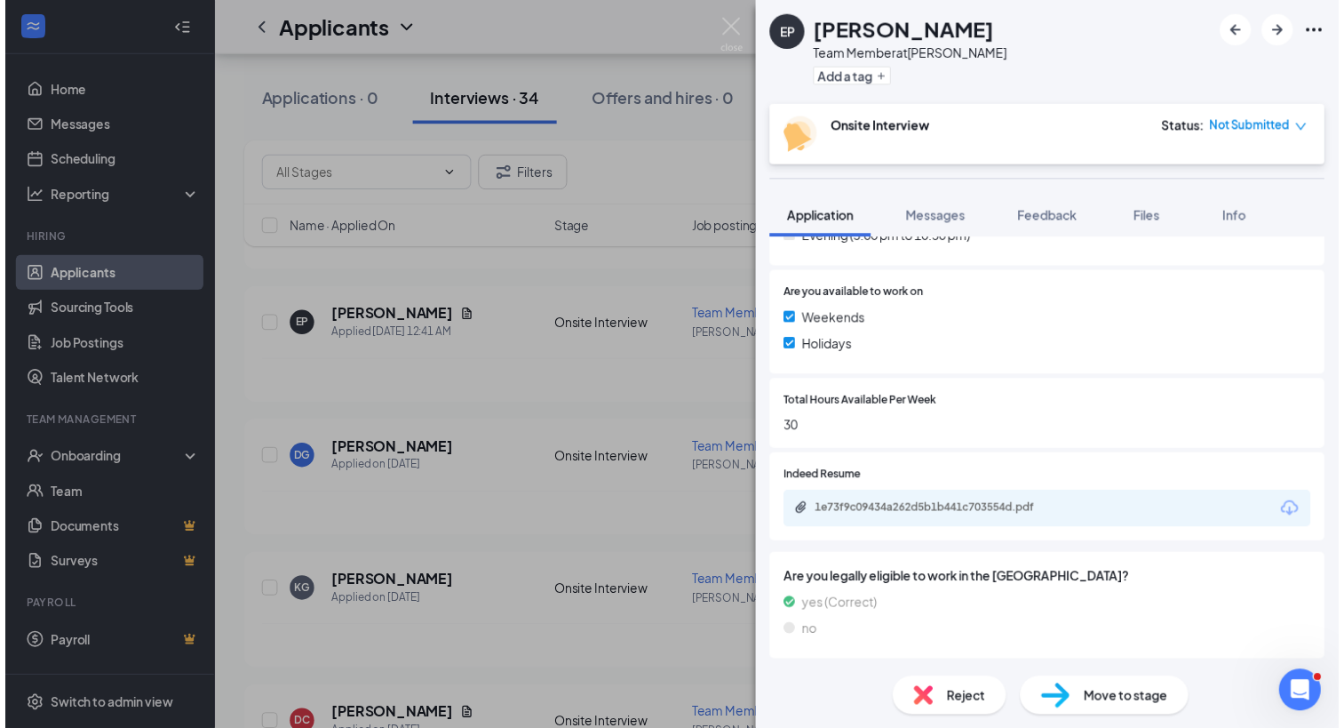
scroll to position [604, 0]
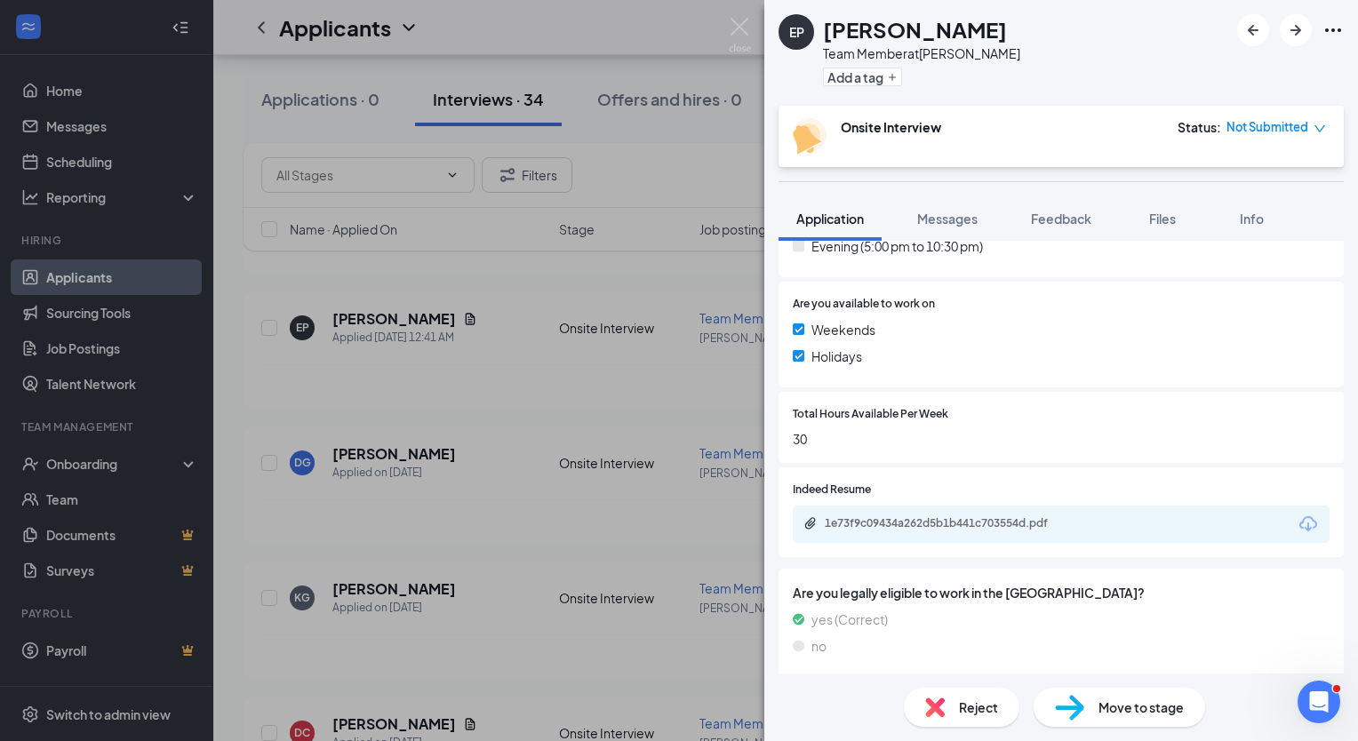
click at [522, 12] on div "EP [PERSON_NAME] Team Member at [PERSON_NAME] Add a tag Onsite Interview Status…" at bounding box center [679, 370] width 1358 height 741
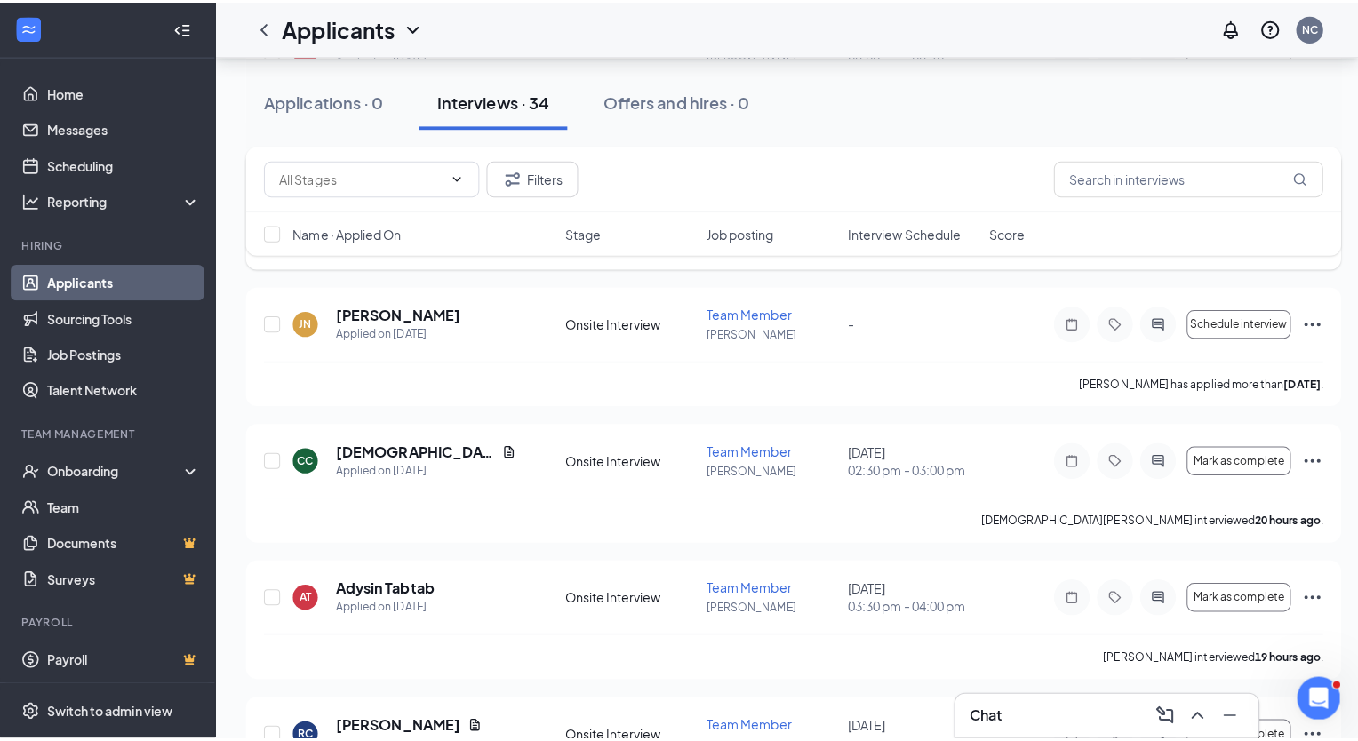
scroll to position [1016, 0]
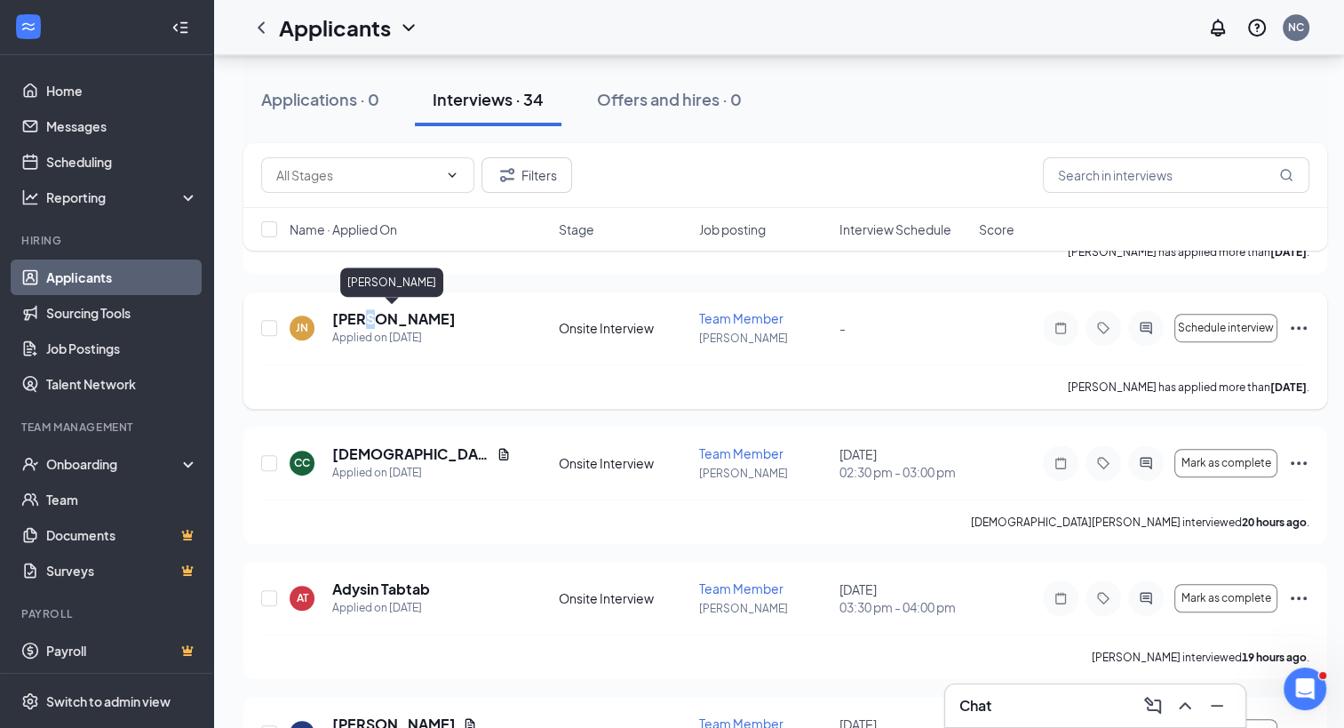
click at [368, 317] on h5 "[PERSON_NAME]" at bounding box center [393, 319] width 123 height 20
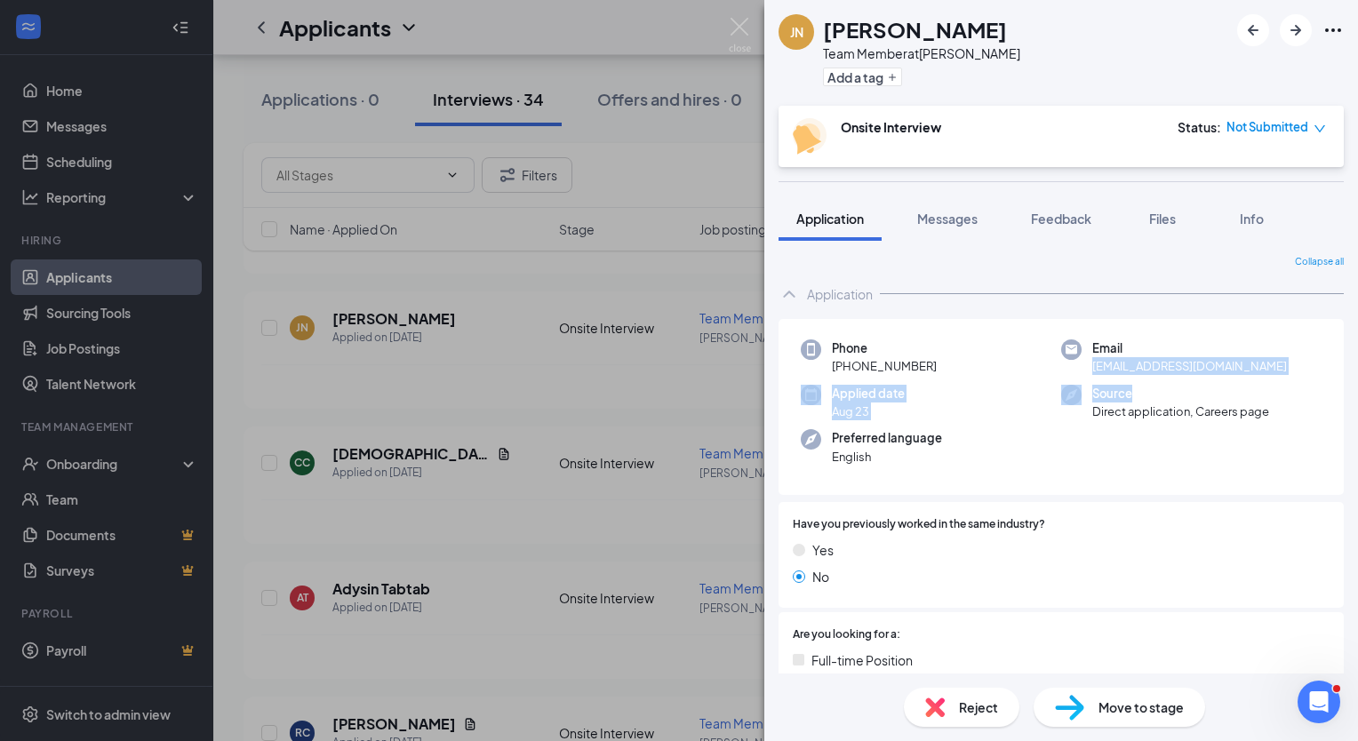
drag, startPoint x: 1357, startPoint y: 342, endPoint x: 1356, endPoint y: 397, distance: 55.1
click at [1356, 397] on div "Collapse all Application Phone [PHONE_NUMBER] Email [EMAIL_ADDRESS][DOMAIN_NAME…" at bounding box center [1060, 457] width 593 height 433
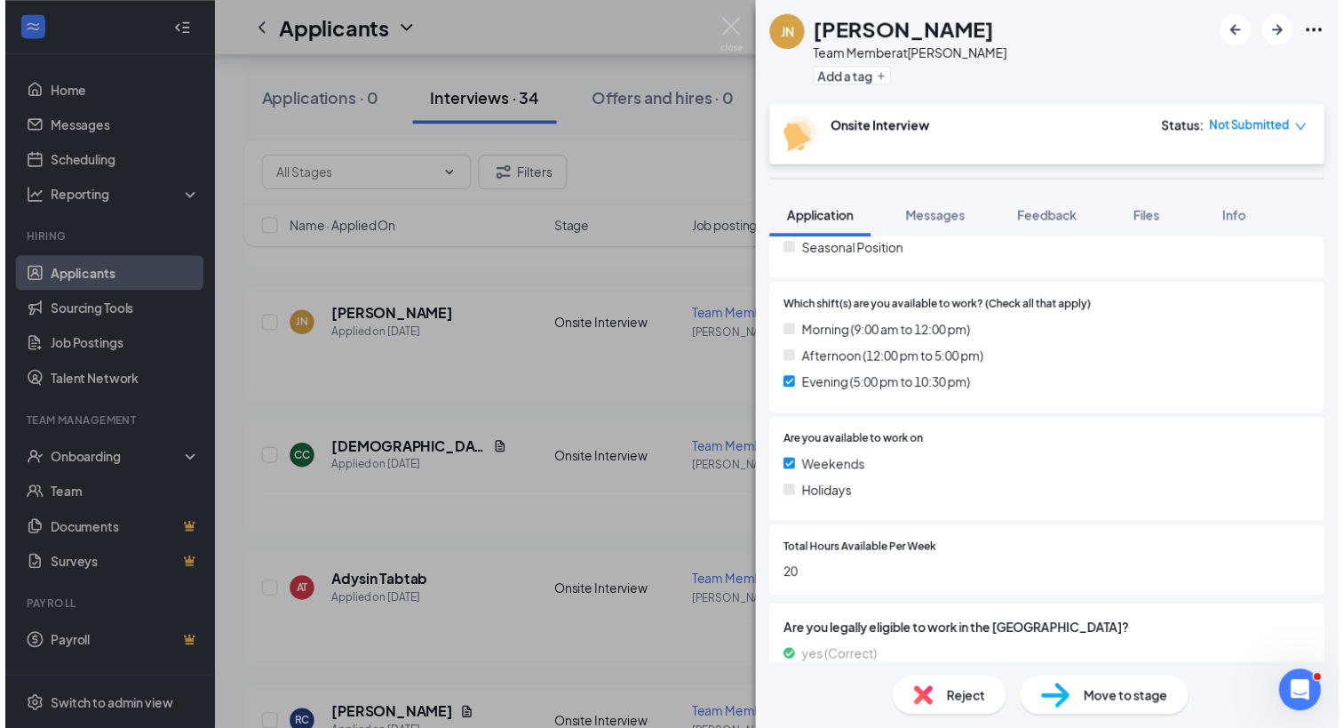
scroll to position [514, 0]
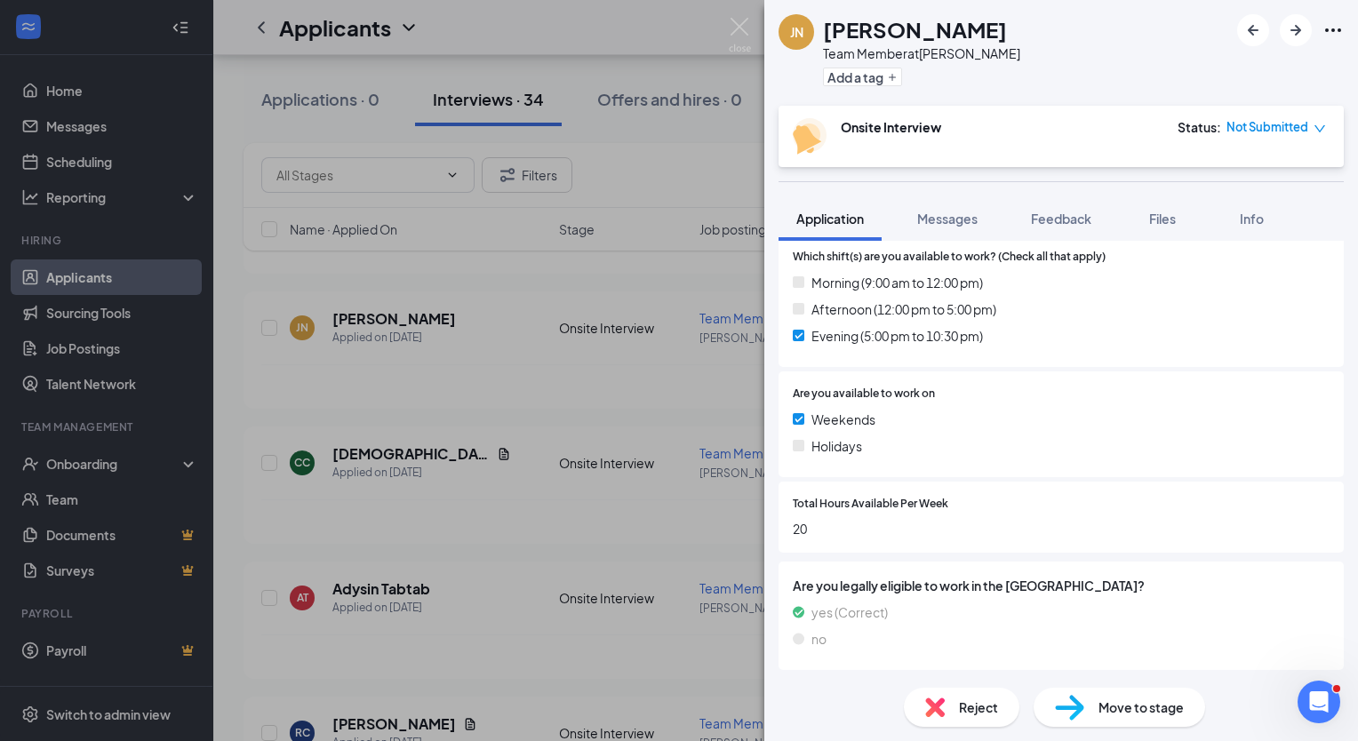
click at [633, 154] on div "[PERSON_NAME] [PERSON_NAME] Team Member at [PERSON_NAME] Add a tag Onsite Inter…" at bounding box center [679, 370] width 1358 height 741
click at [740, 23] on img at bounding box center [740, 35] width 22 height 35
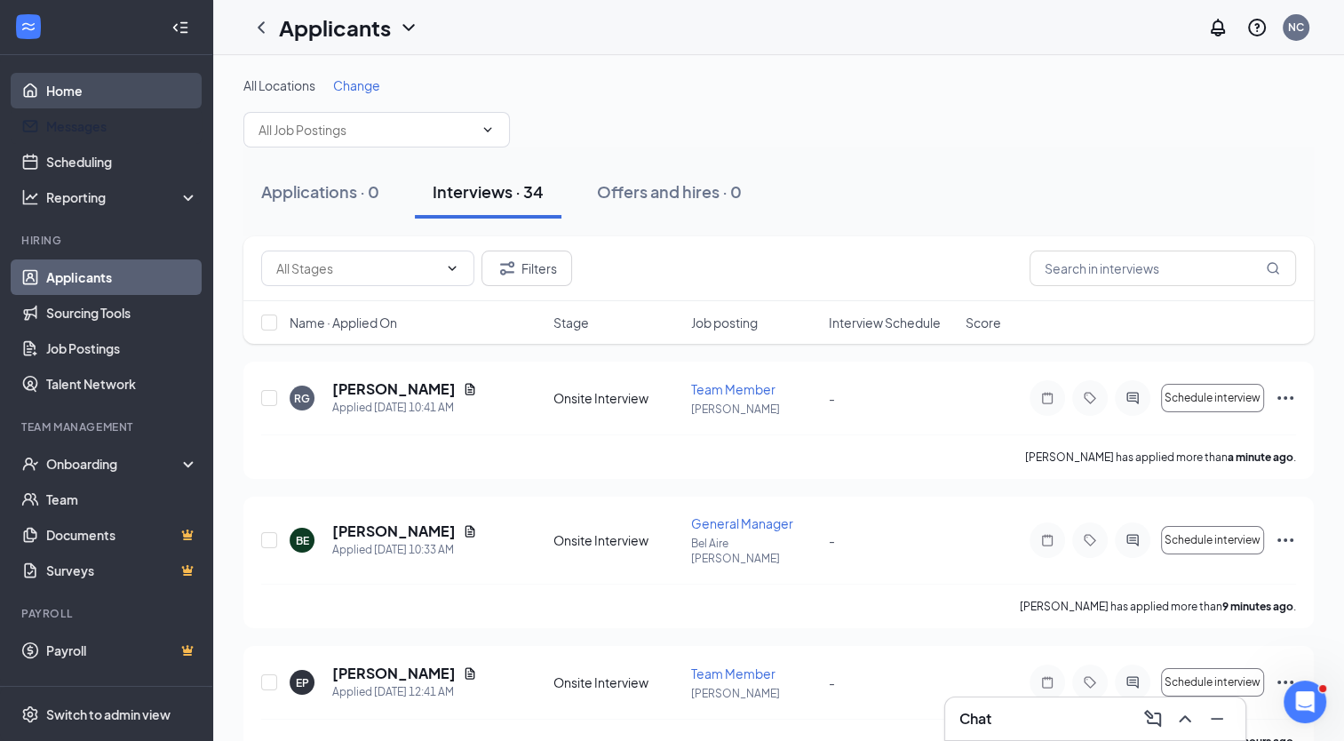
click at [94, 101] on link "Home" at bounding box center [122, 91] width 152 height 36
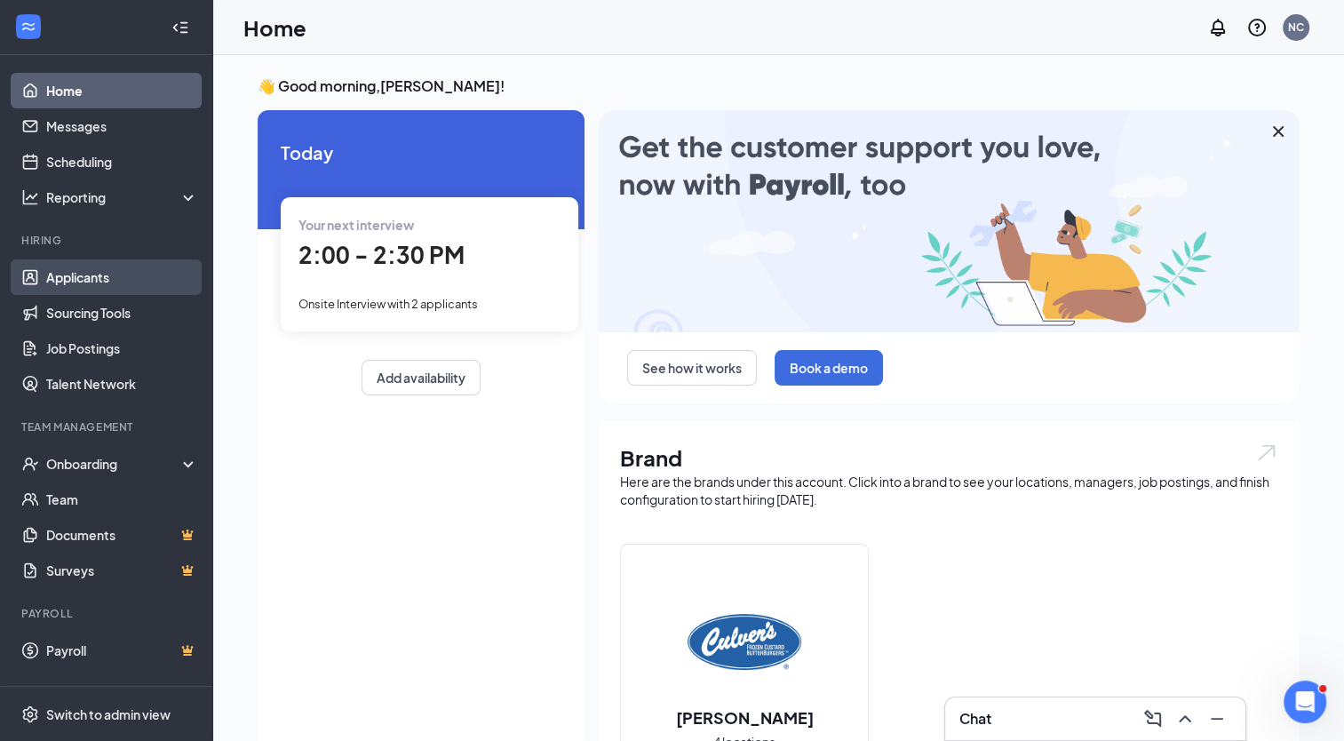
click at [128, 275] on link "Applicants" at bounding box center [122, 277] width 152 height 36
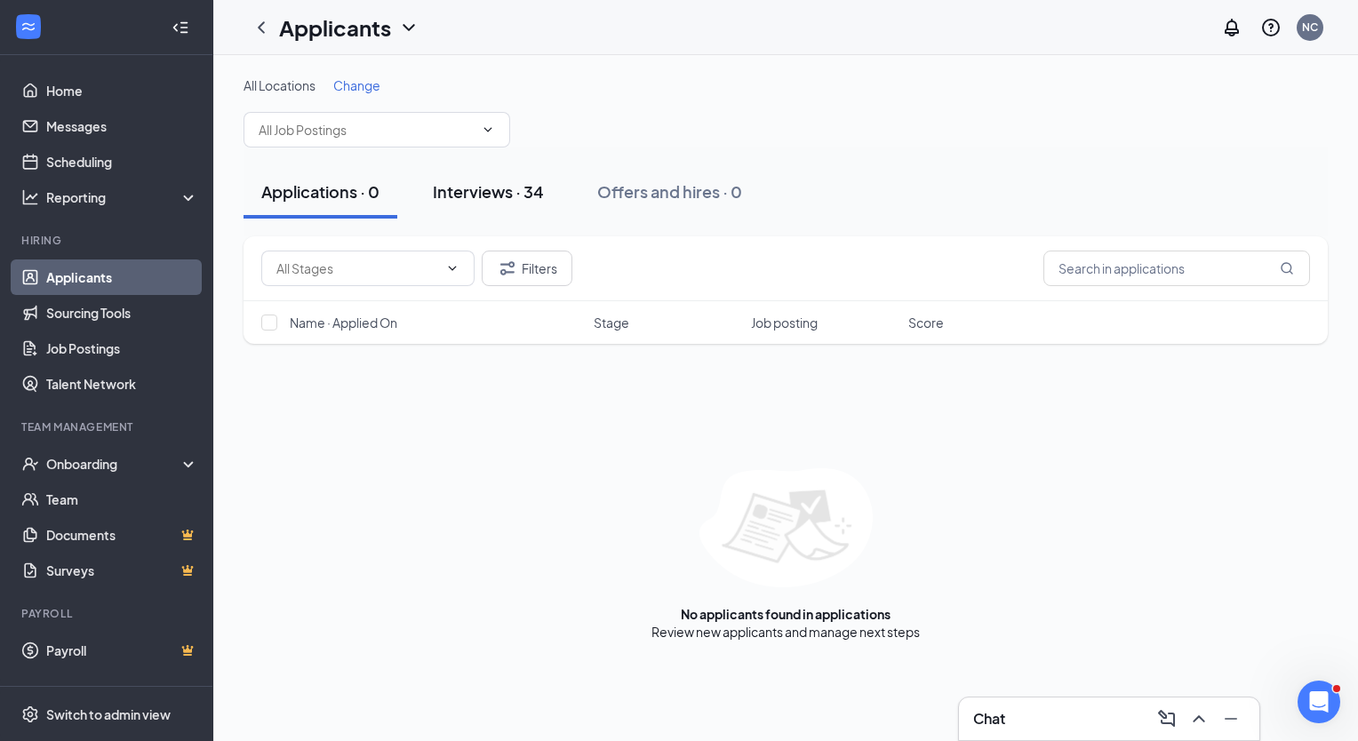
click at [522, 185] on div "Interviews · 34" at bounding box center [488, 191] width 111 height 22
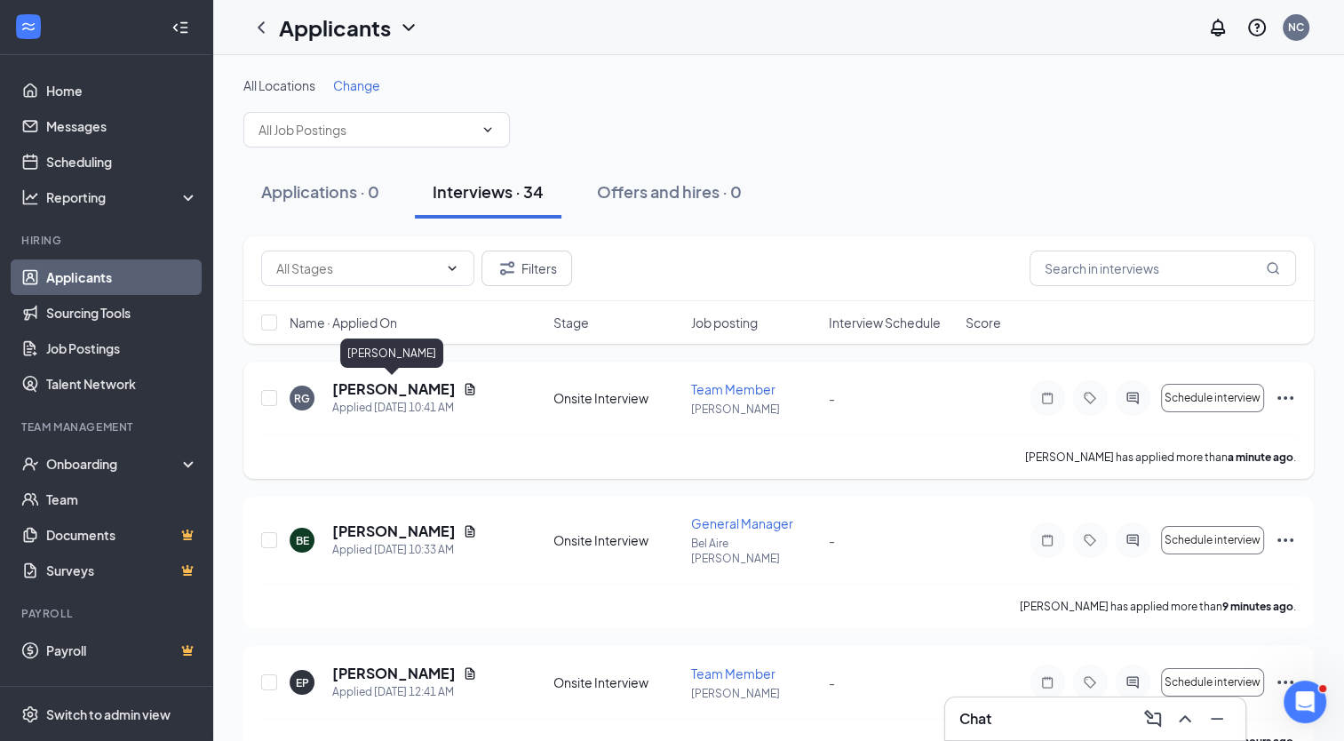
click at [411, 392] on h5 "[PERSON_NAME]" at bounding box center [393, 389] width 123 height 20
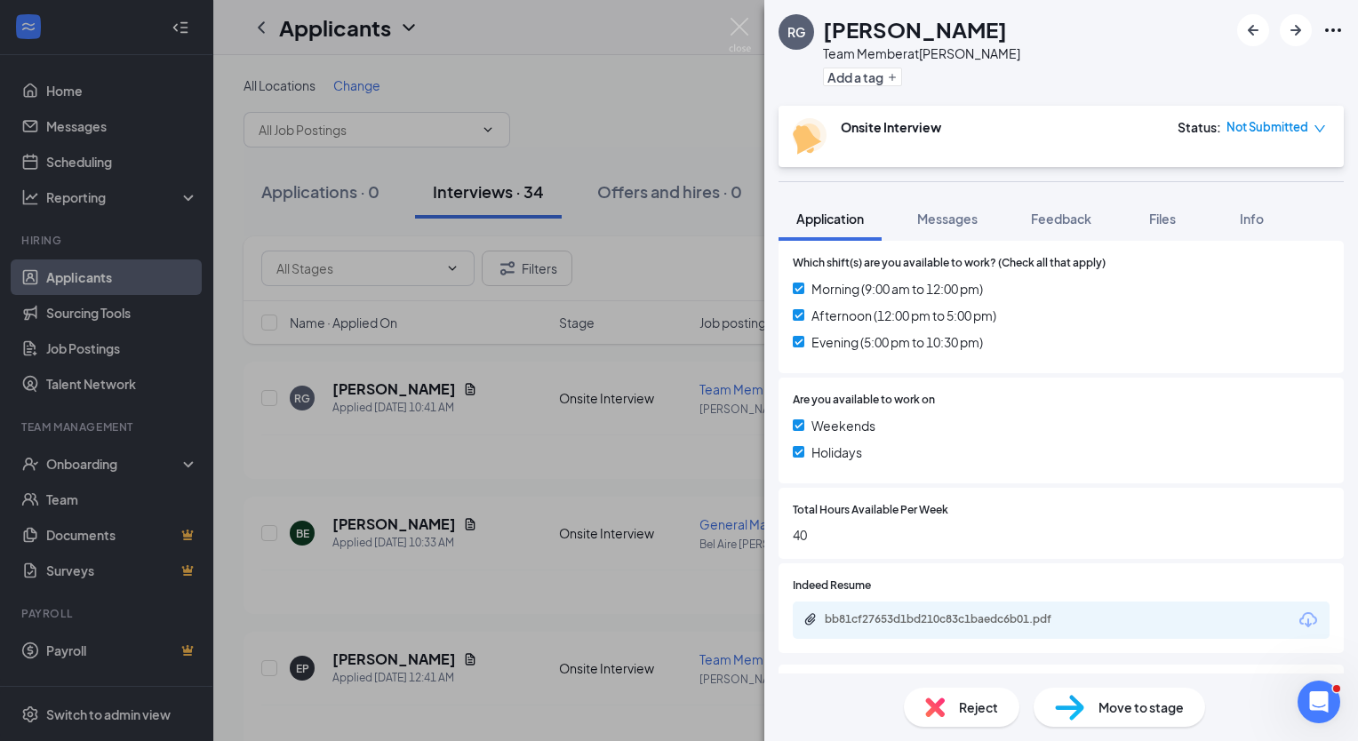
scroll to position [611, 0]
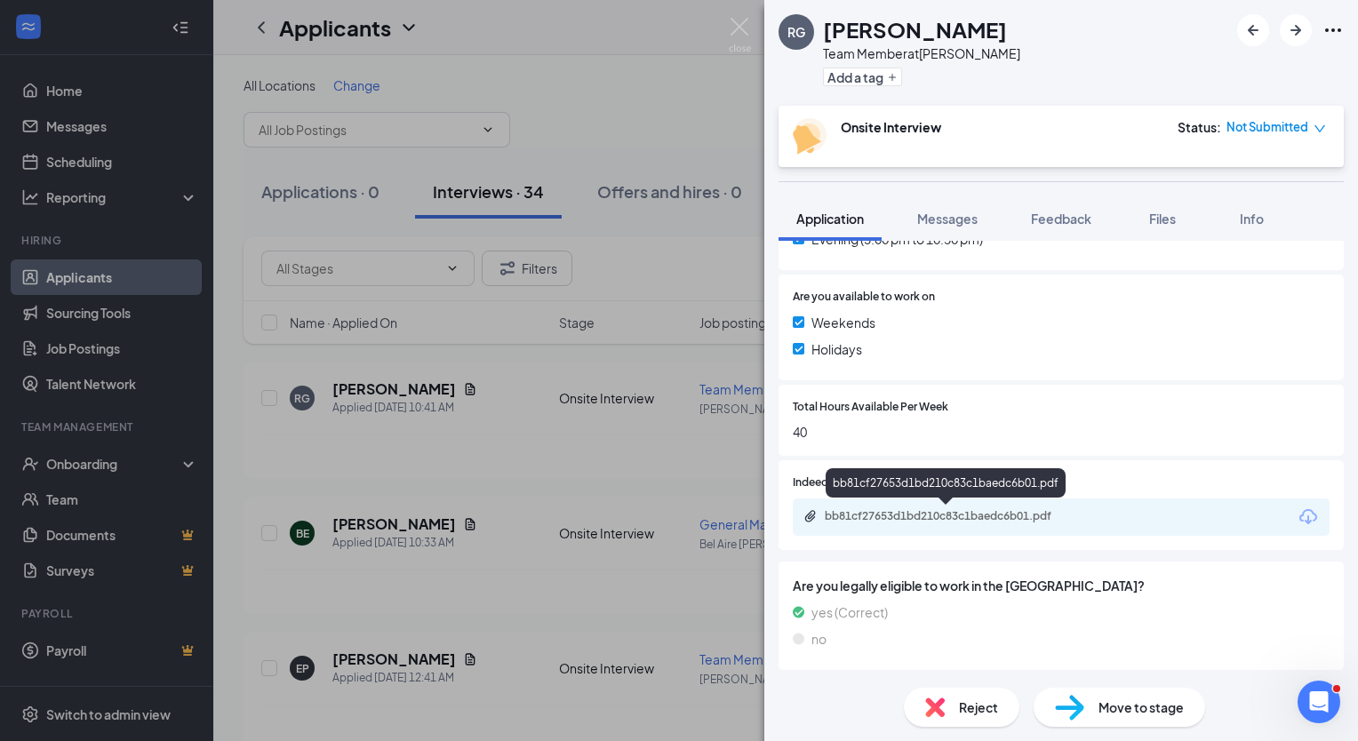
click at [949, 515] on div "bb81cf27653d1bd210c83c1baedc6b01.pdf" at bounding box center [948, 516] width 249 height 14
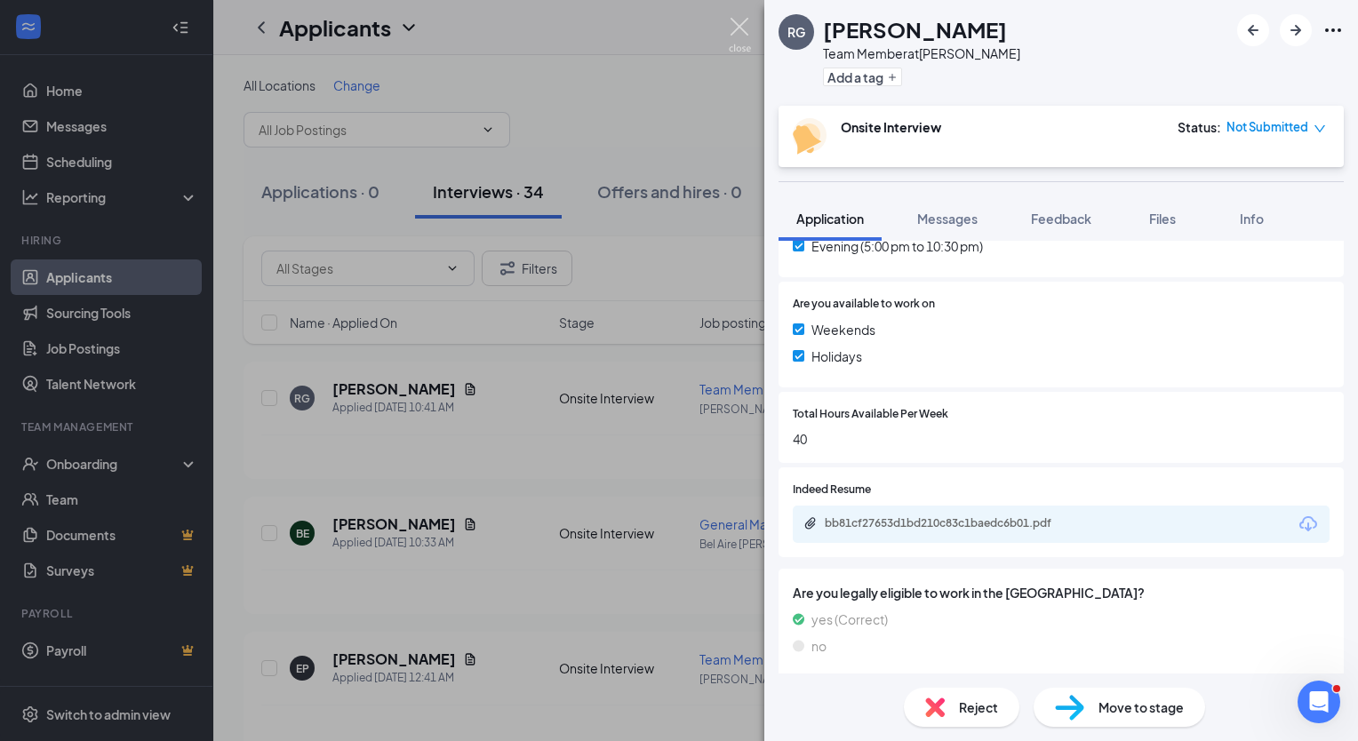
click at [745, 23] on img at bounding box center [740, 35] width 22 height 35
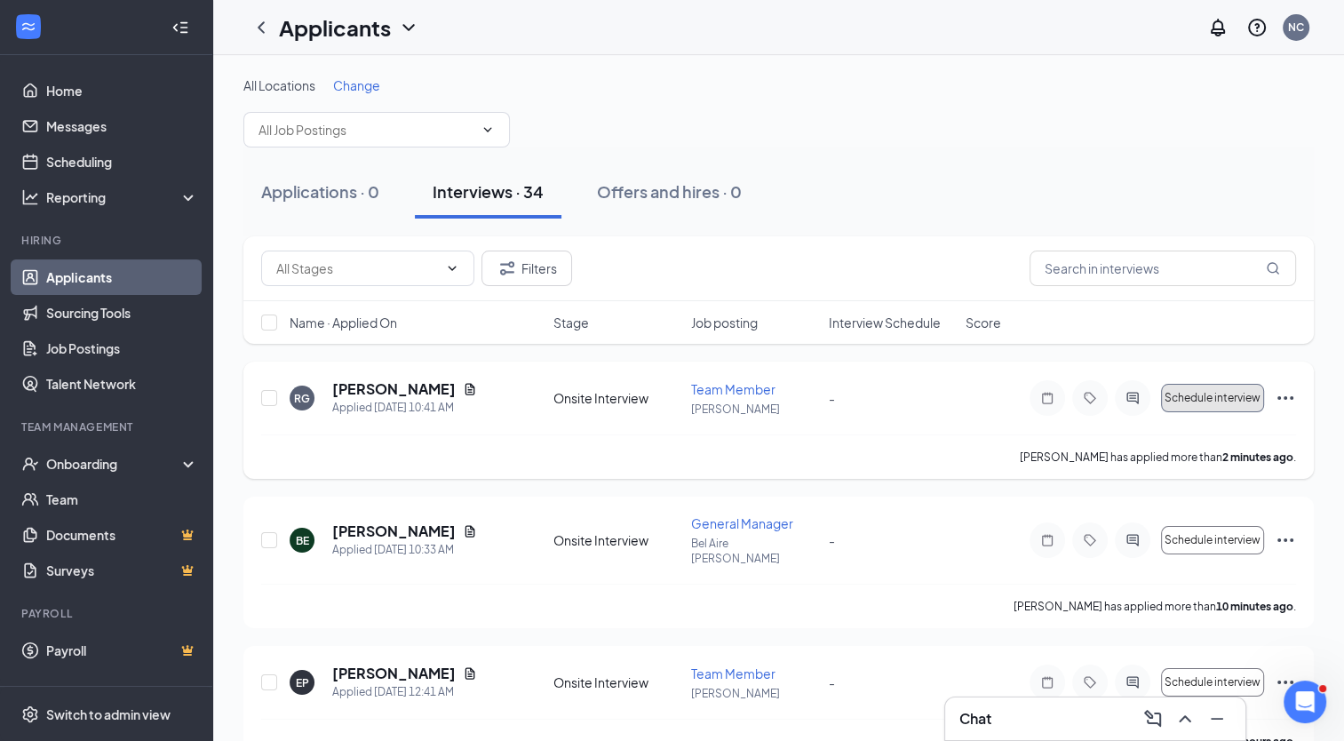
click at [1188, 387] on button "Schedule interview" at bounding box center [1212, 398] width 103 height 28
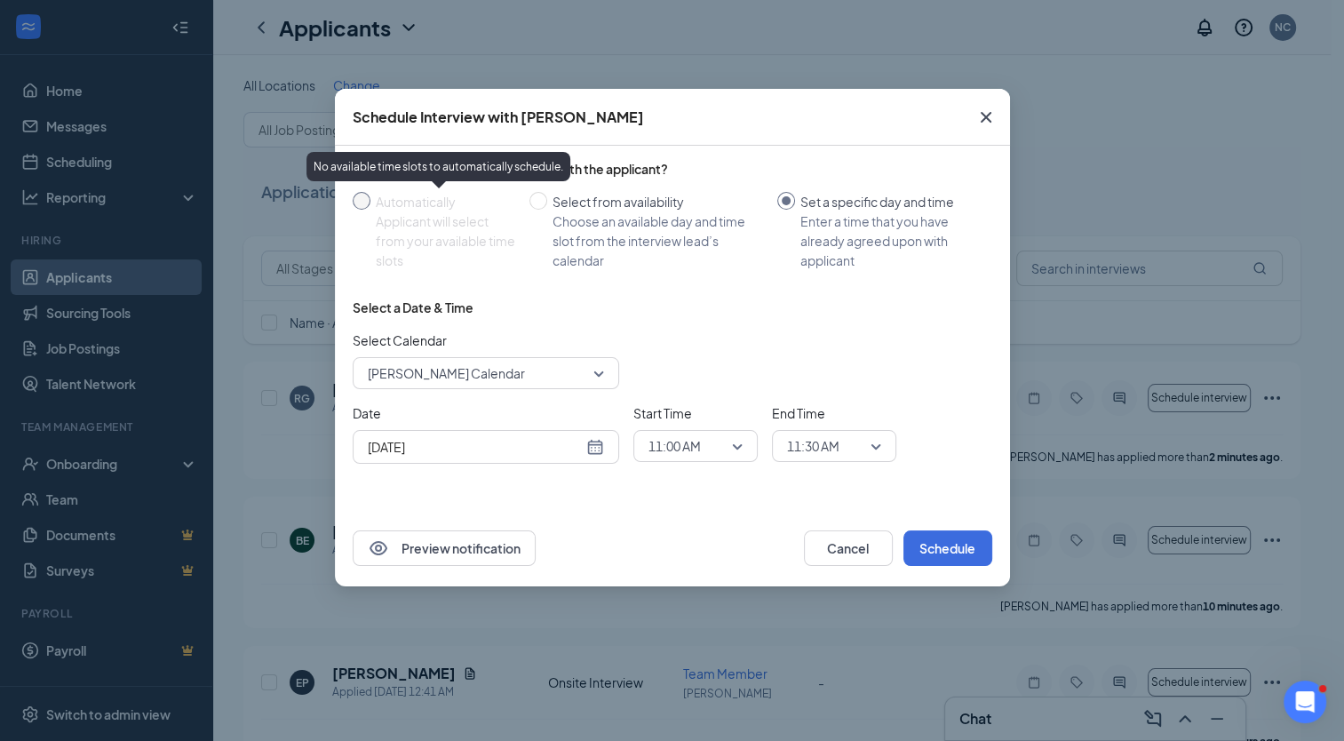
click at [367, 213] on label "Automatically Applicant will select from your available time slots" at bounding box center [438, 231] width 170 height 78
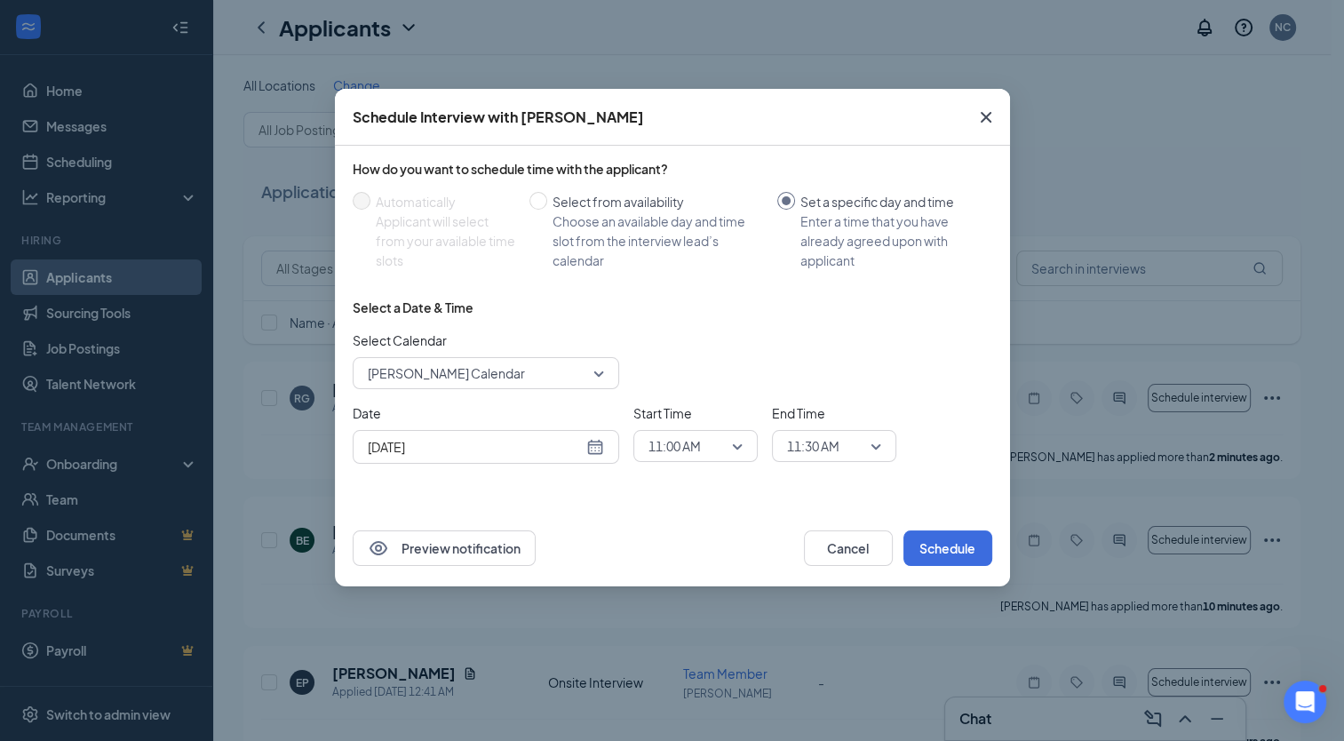
click at [740, 331] on div "Select Calendar [PERSON_NAME] Calendar" at bounding box center [673, 360] width 640 height 59
click at [615, 205] on div "Select from availability" at bounding box center [658, 202] width 211 height 20
click at [547, 205] on input "Select from availability Choose an available day and time slot from the intervi…" at bounding box center [539, 201] width 18 height 18
radio input "true"
radio input "false"
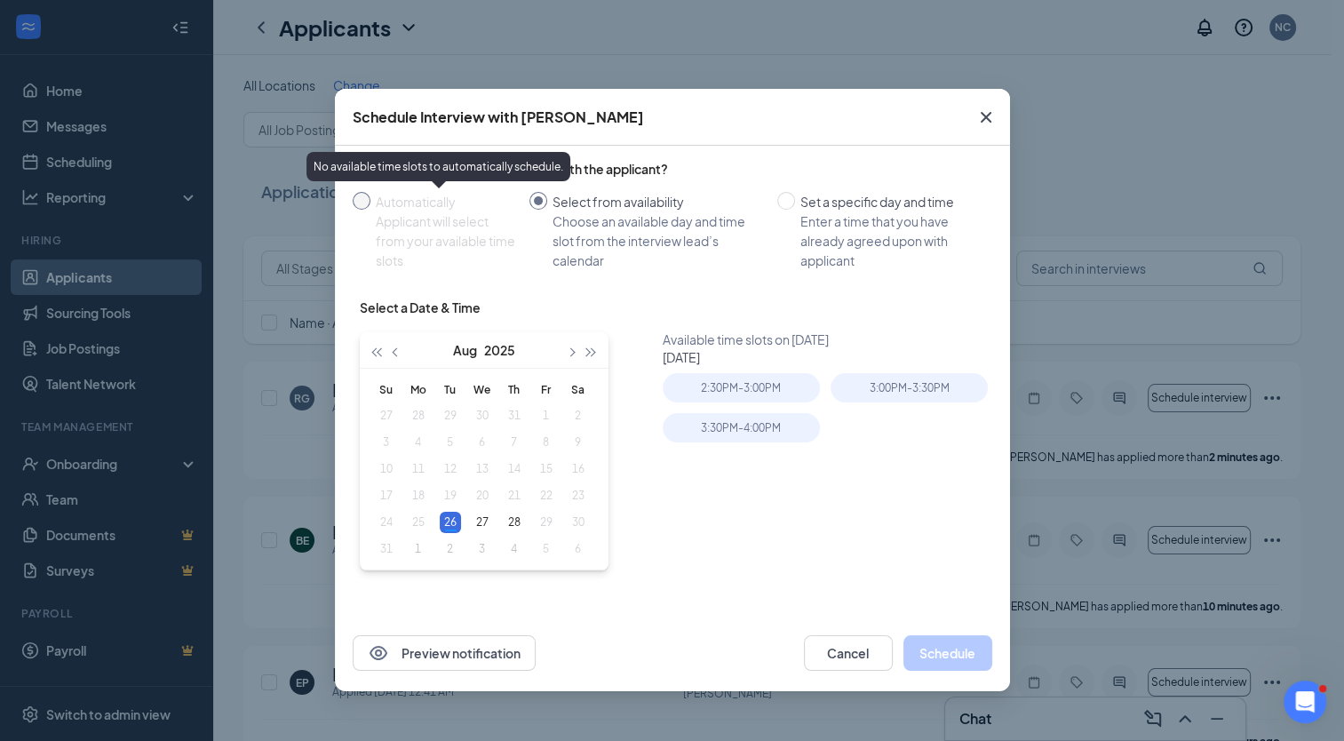
click at [355, 216] on label "Automatically Applicant will select from your available time slots" at bounding box center [438, 231] width 170 height 78
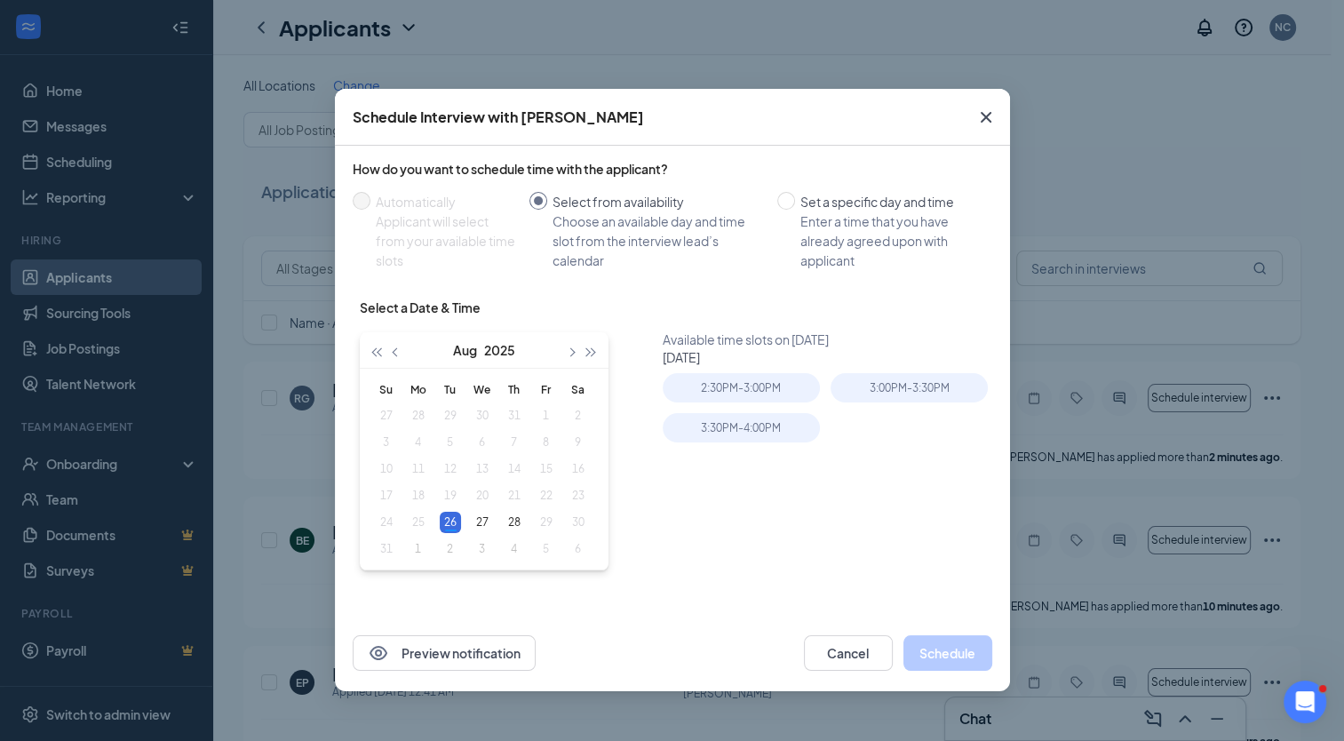
click at [992, 113] on icon "Cross" at bounding box center [986, 117] width 21 height 21
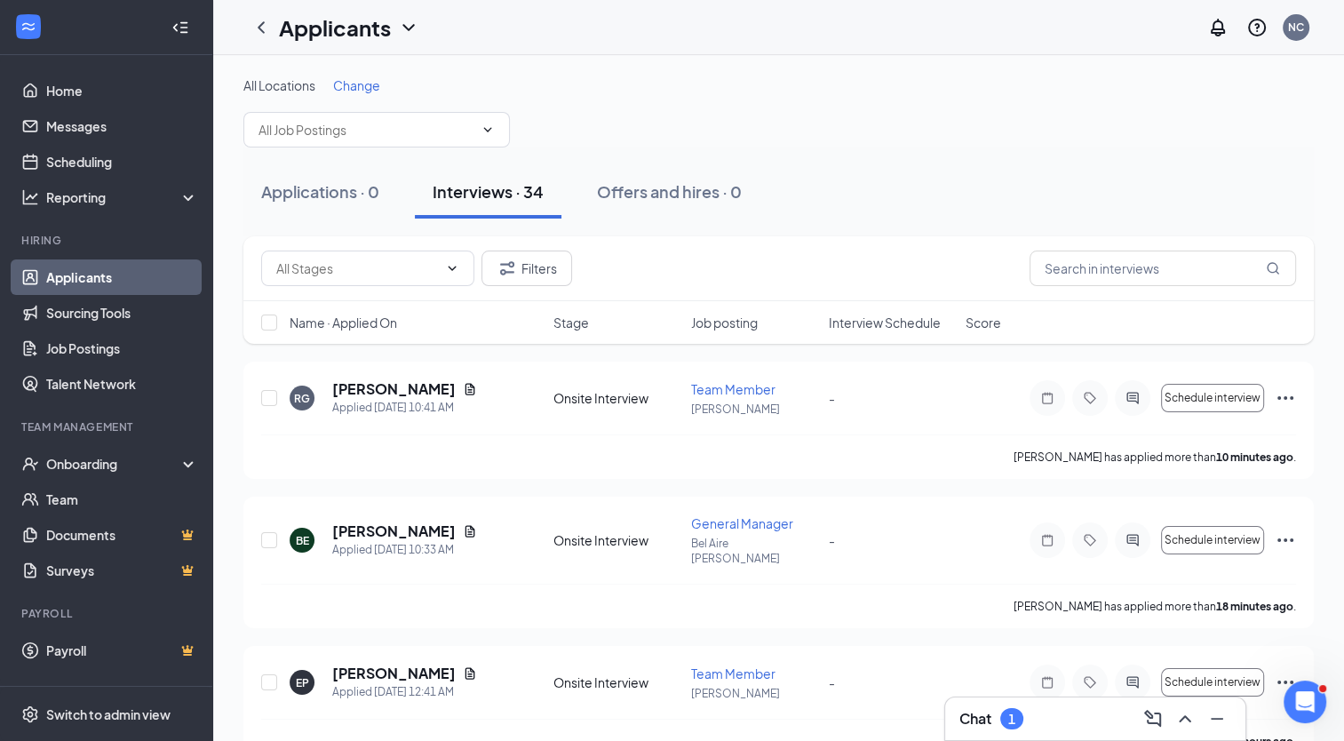
click at [405, 30] on icon "ChevronDown" at bounding box center [408, 27] width 21 height 21
click at [324, 114] on link "Archived applicants" at bounding box center [386, 117] width 192 height 18
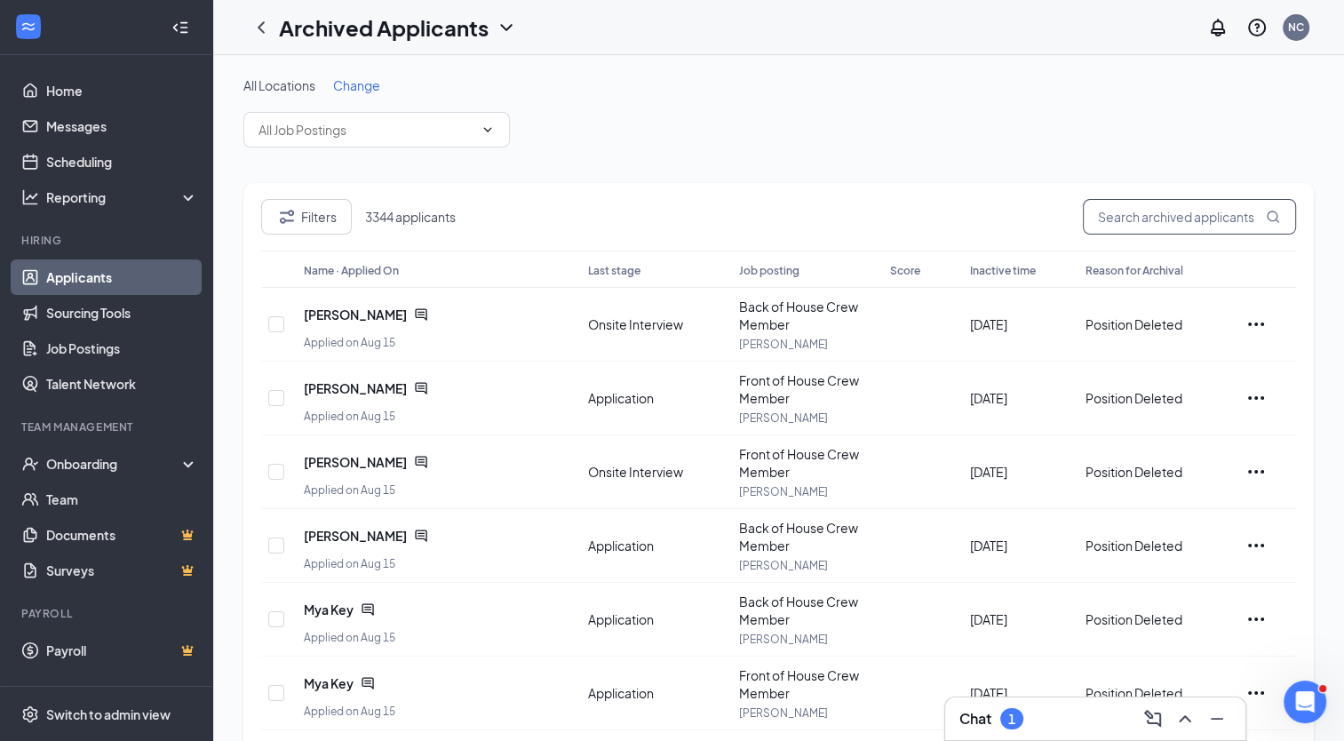
click at [1122, 222] on input "text" at bounding box center [1189, 217] width 213 height 36
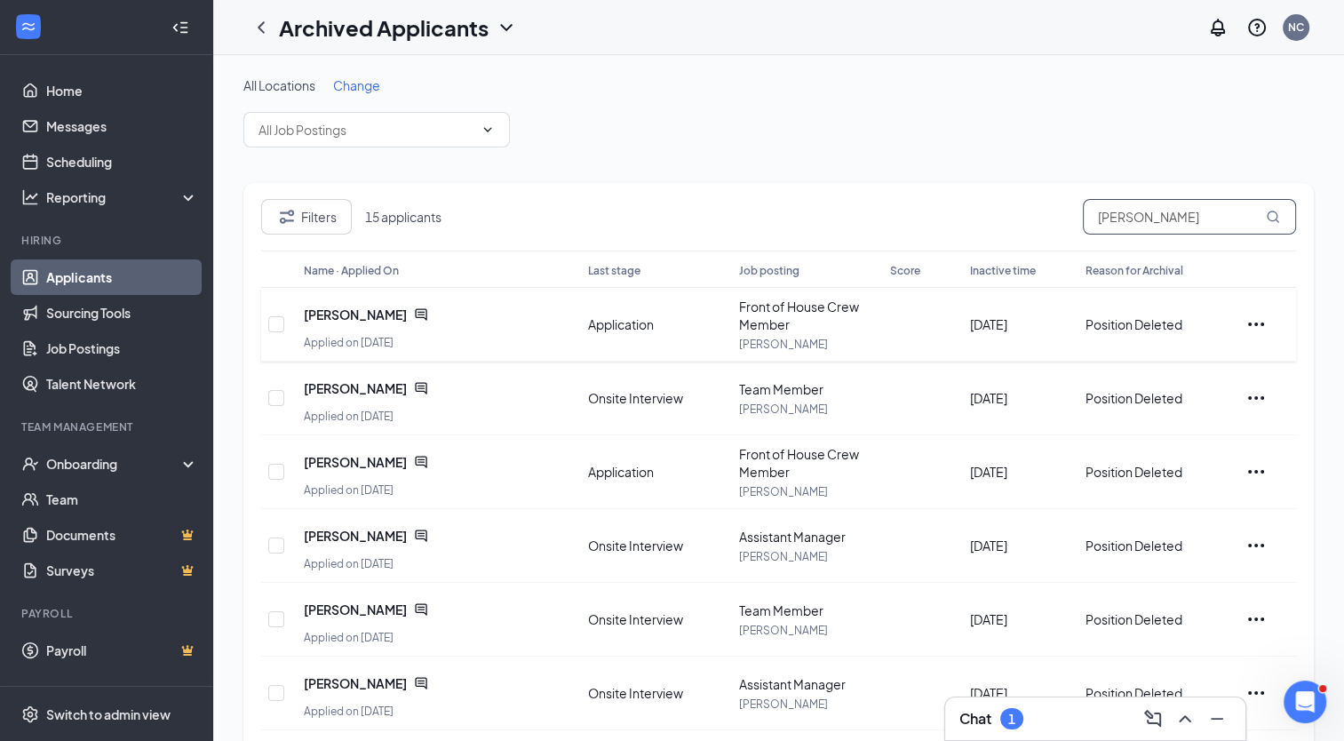
type input "[PERSON_NAME]"
click at [414, 311] on icon "ChatActive" at bounding box center [421, 314] width 14 height 14
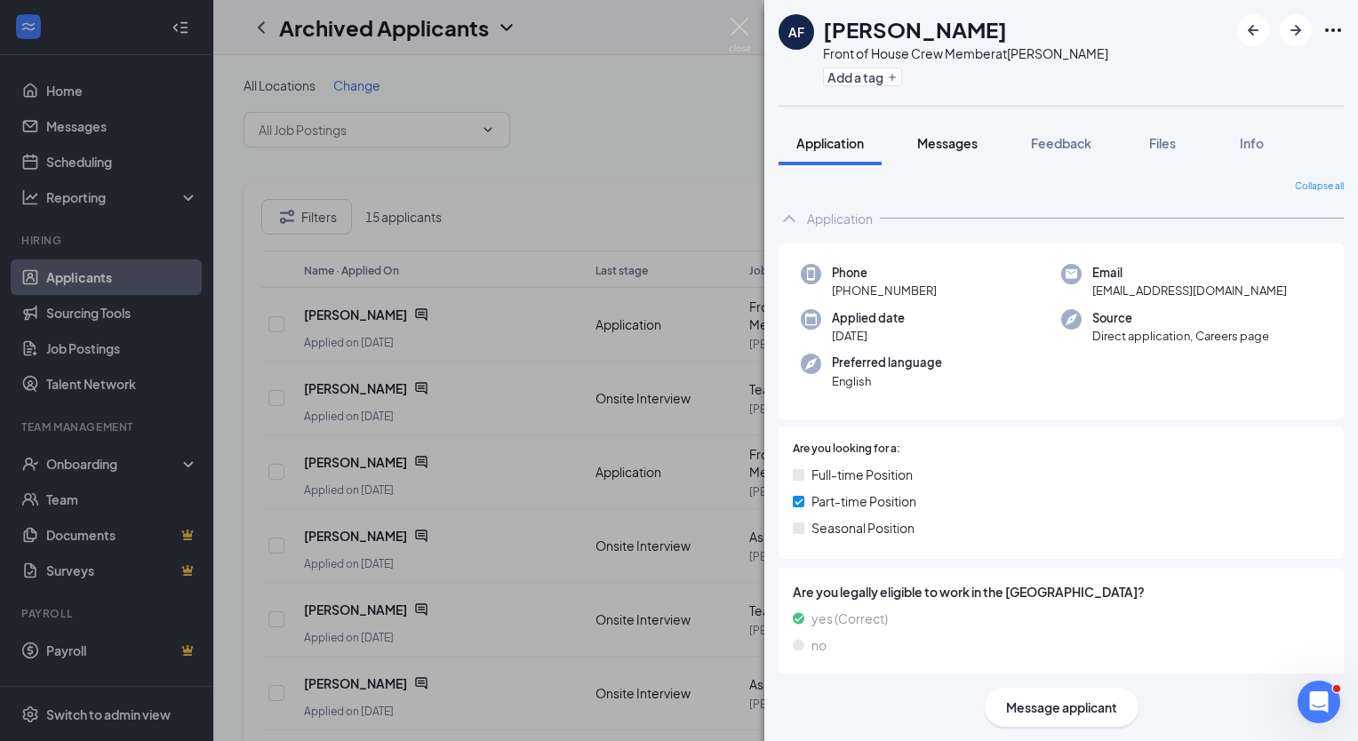
click at [952, 153] on button "Messages" at bounding box center [947, 143] width 96 height 44
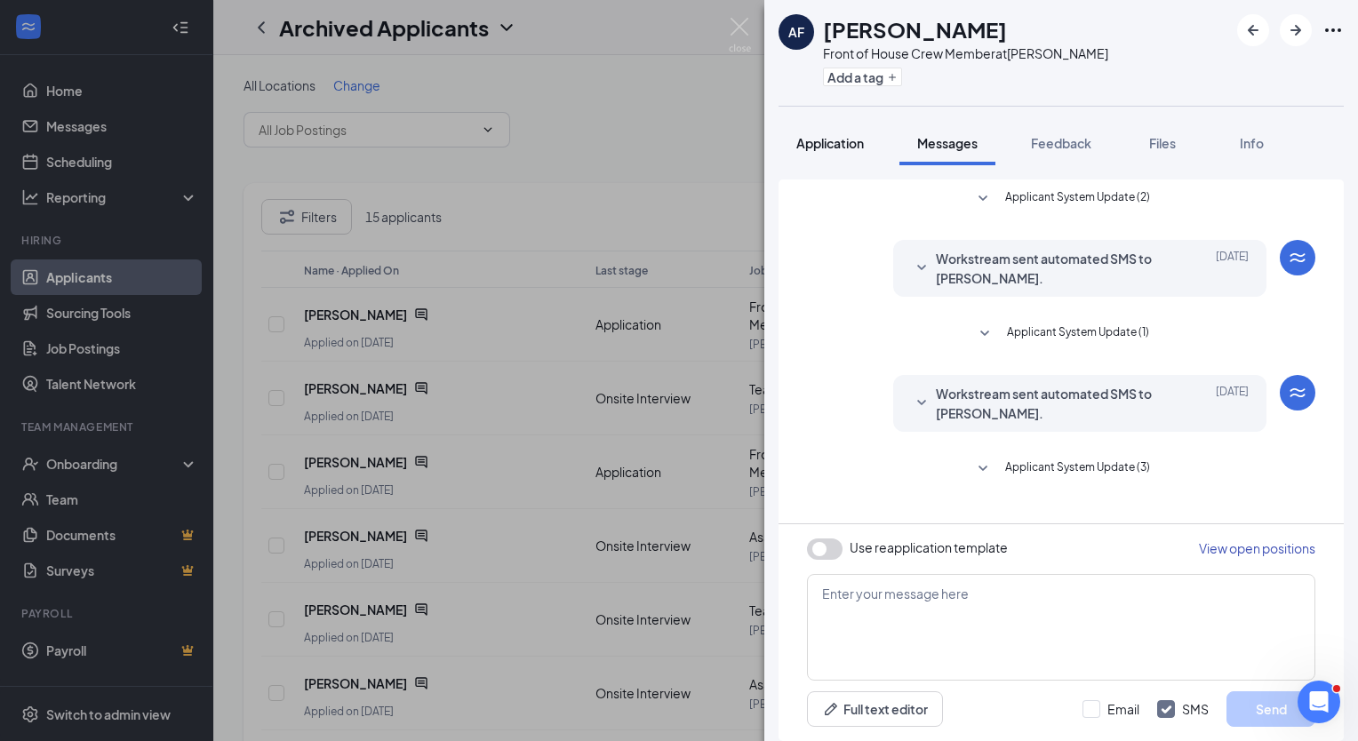
click at [846, 144] on span "Application" at bounding box center [830, 143] width 68 height 16
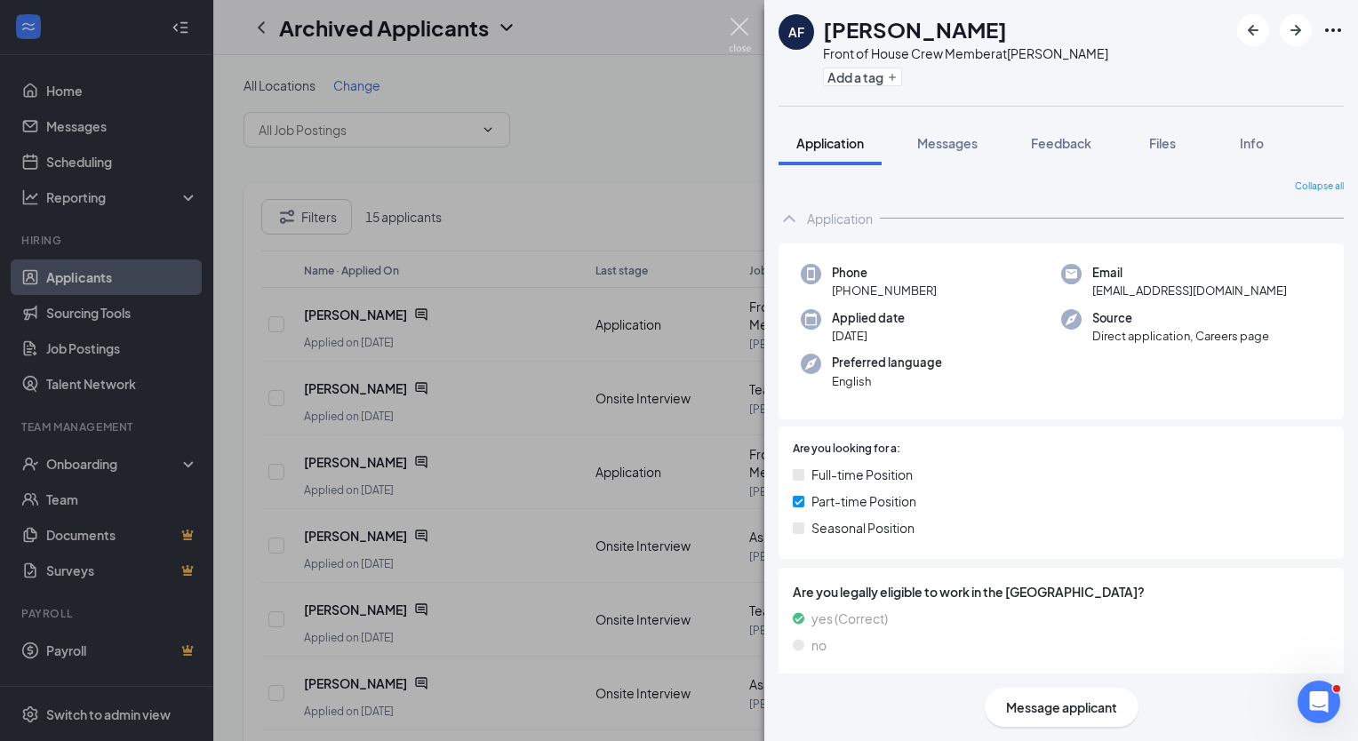
click at [733, 28] on img at bounding box center [740, 35] width 22 height 35
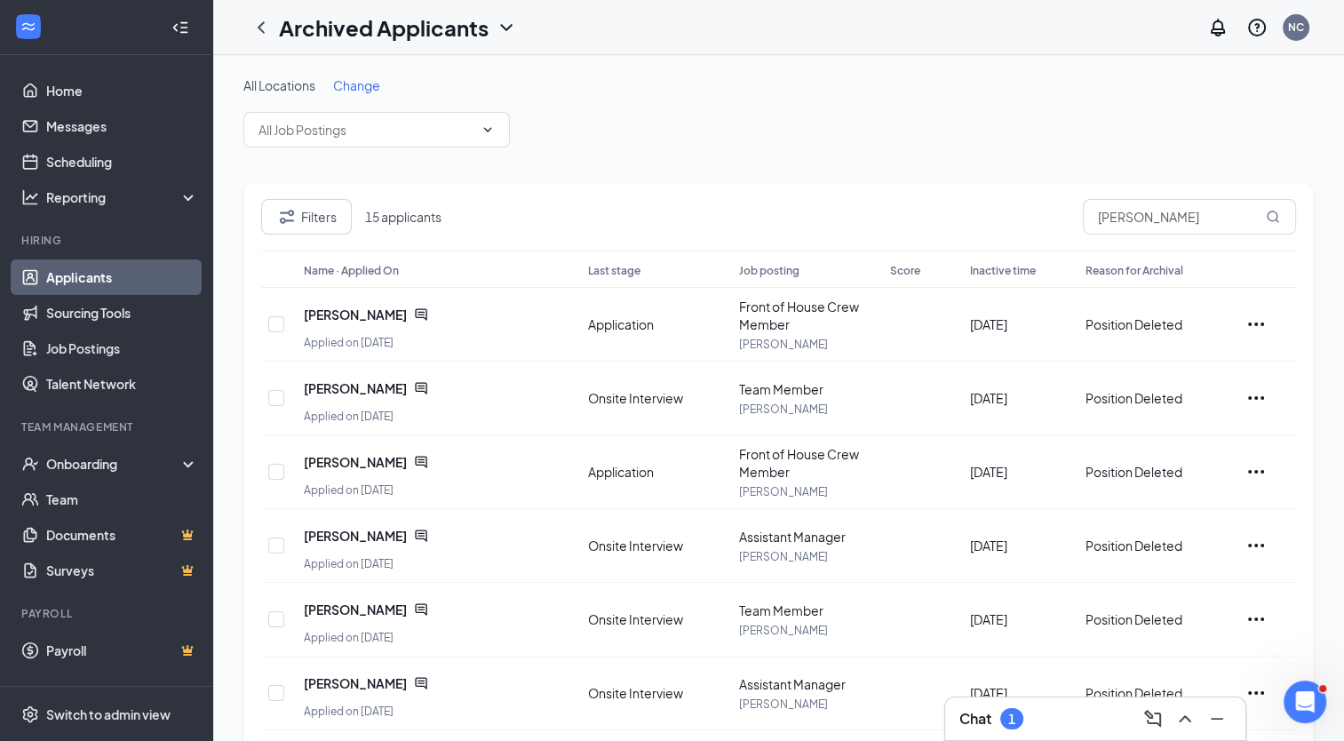
click at [1003, 705] on div "Chat 1" at bounding box center [1096, 719] width 272 height 28
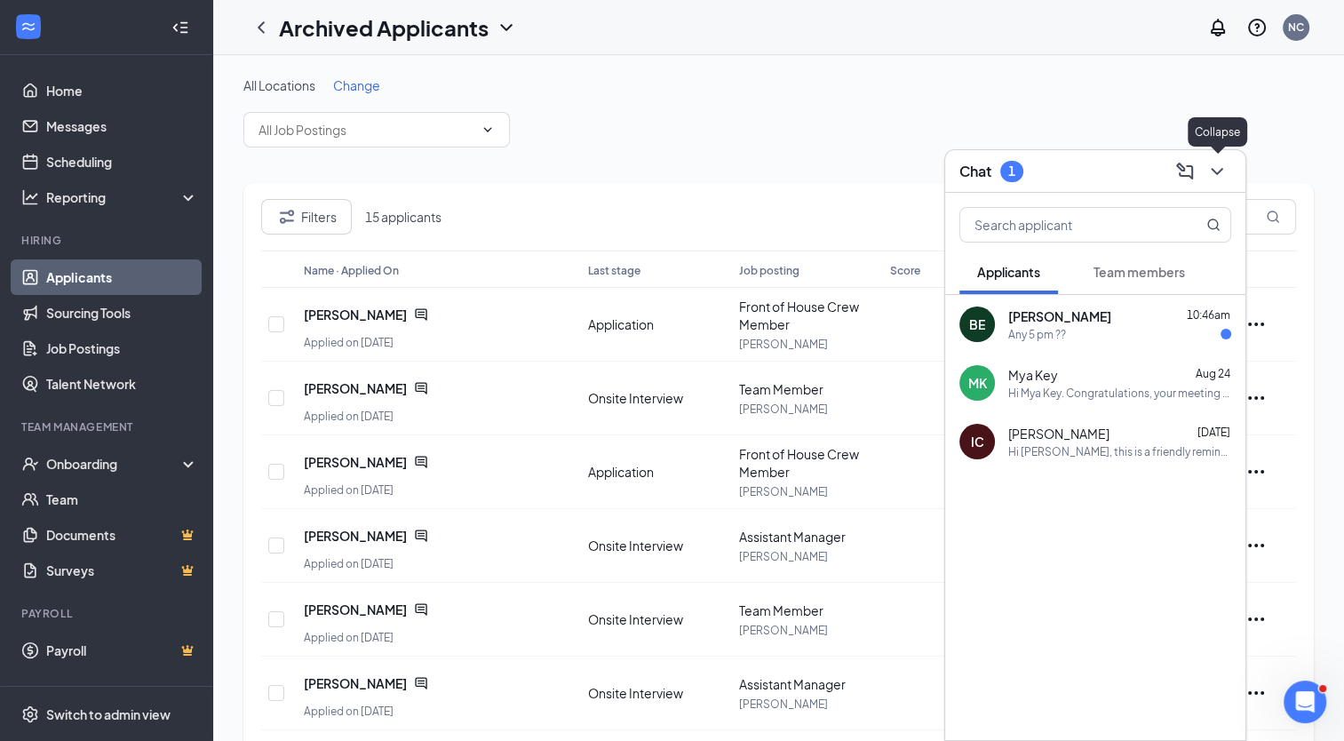
click at [1220, 179] on icon "ChevronDown" at bounding box center [1217, 171] width 21 height 21
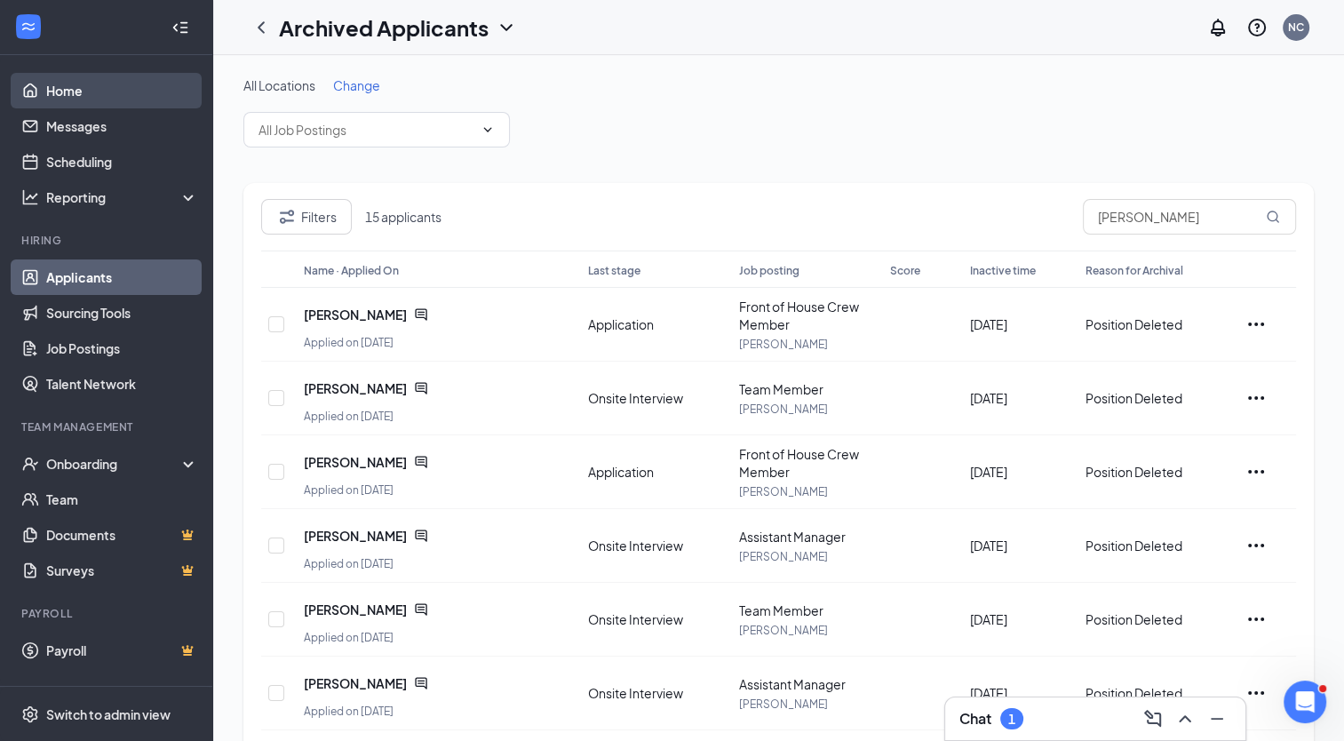
click at [92, 85] on link "Home" at bounding box center [122, 91] width 152 height 36
